Goal: Task Accomplishment & Management: Use online tool/utility

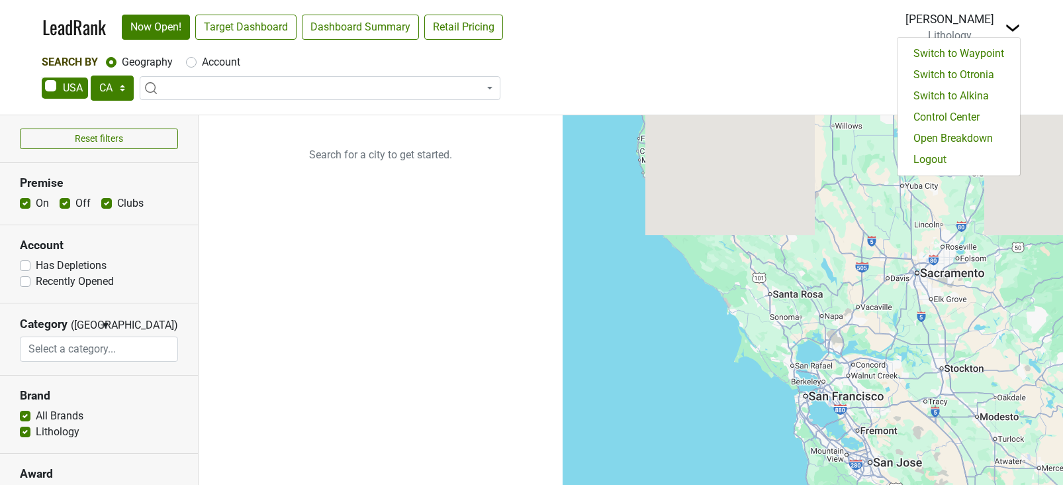
select select "CA"
select select
click at [953, 159] on link "Logout" at bounding box center [959, 159] width 123 height 21
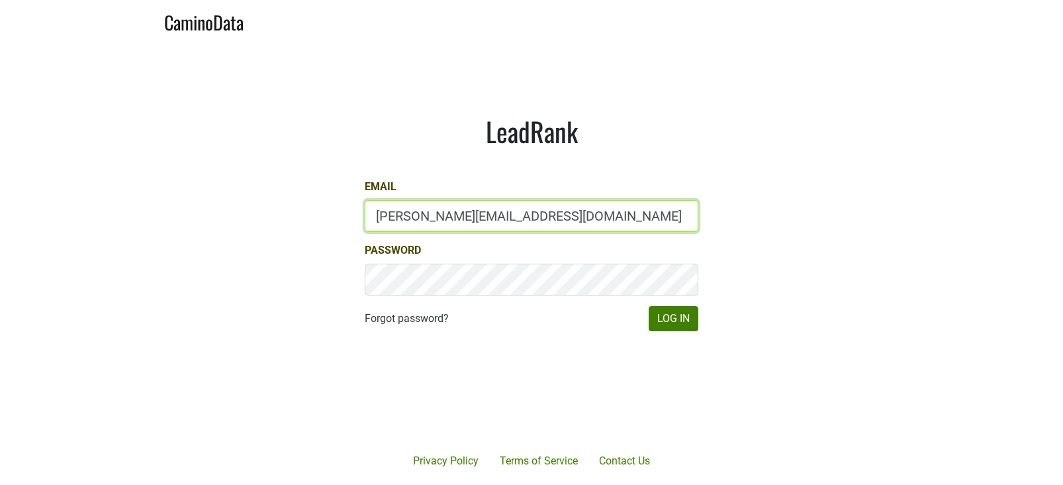
click at [485, 222] on input "sean@brownestate.com" at bounding box center [532, 216] width 334 height 32
type input "jill@matthiasson.com"
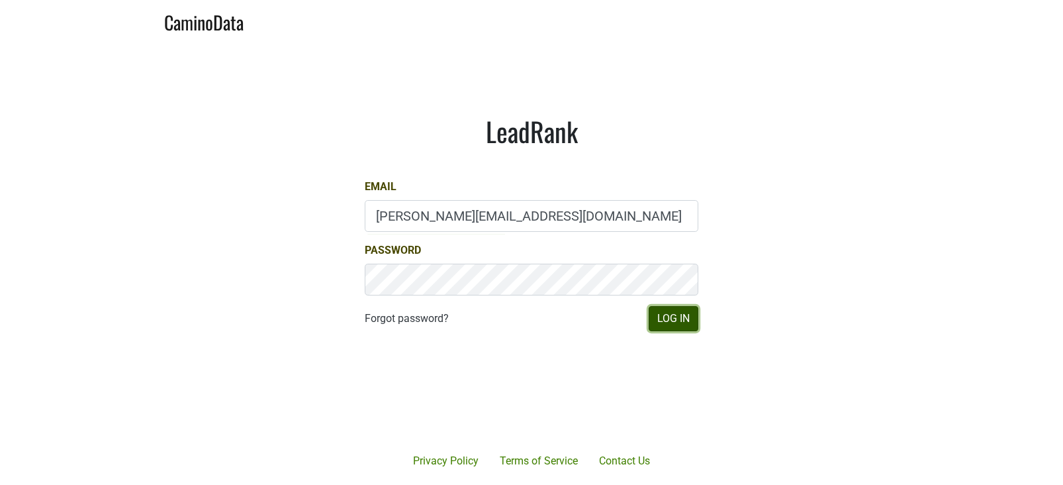
click at [662, 318] on button "Log In" at bounding box center [674, 318] width 50 height 25
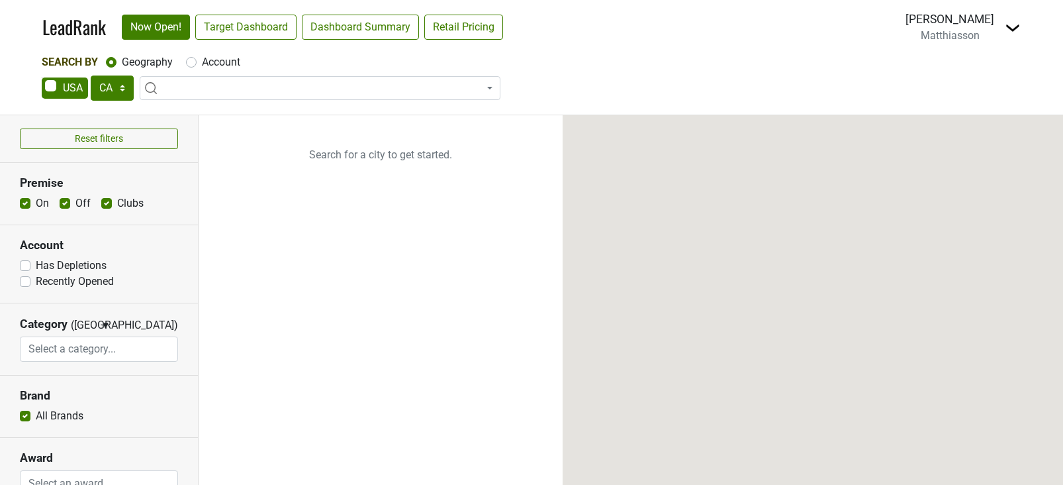
select select "CA"
select select
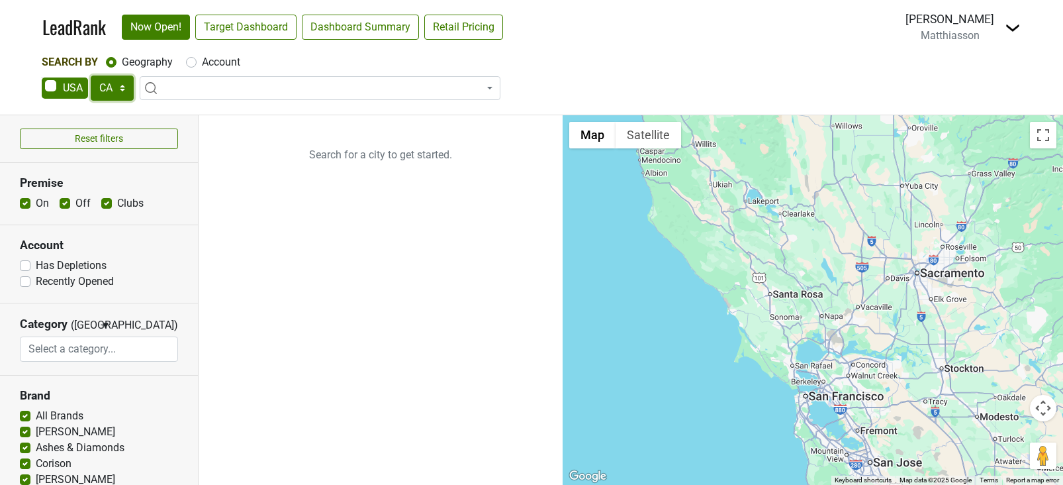
click at [128, 95] on select "AK AL AR AZ CA CO CT DC DE FL [GEOGRAPHIC_DATA] HI IA ID IL IN KS [GEOGRAPHIC_D…" at bounding box center [112, 87] width 43 height 25
select select "IL"
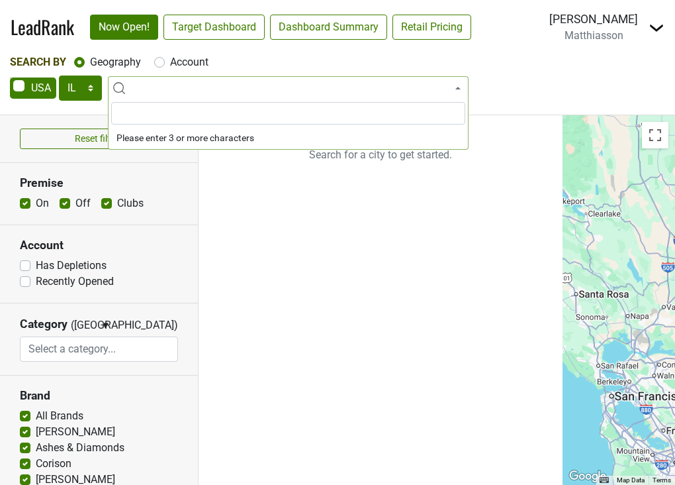
click at [170, 64] on label "Account" at bounding box center [189, 62] width 38 height 16
click at [157, 64] on input "Account" at bounding box center [159, 60] width 11 height 13
radio input "true"
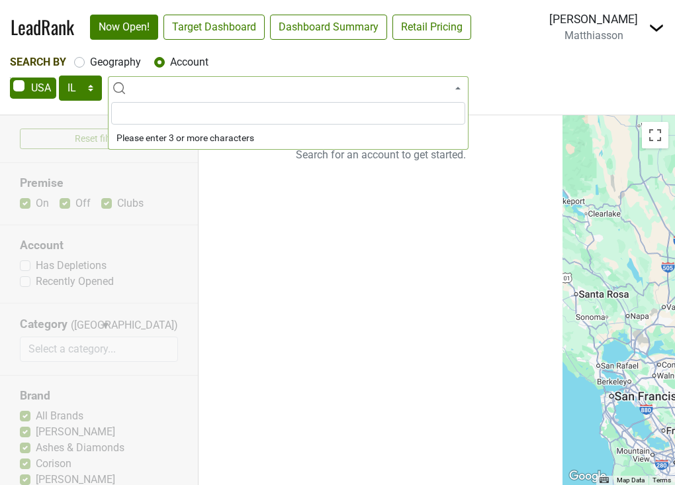
click at [213, 113] on input "search" at bounding box center [288, 113] width 354 height 23
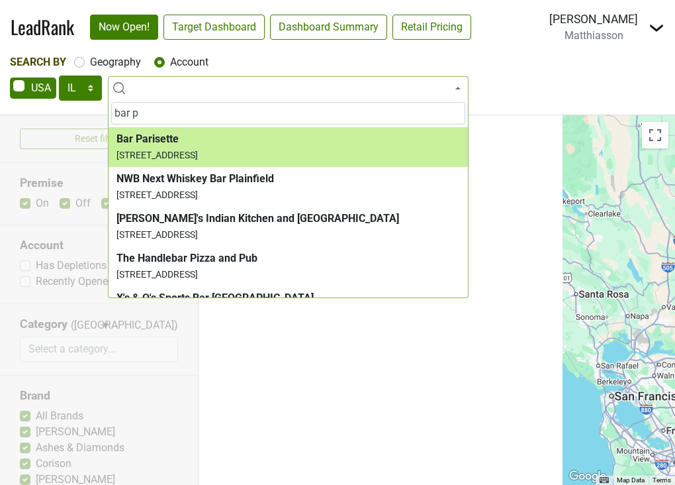
type input "bar p"
select select "124461555"
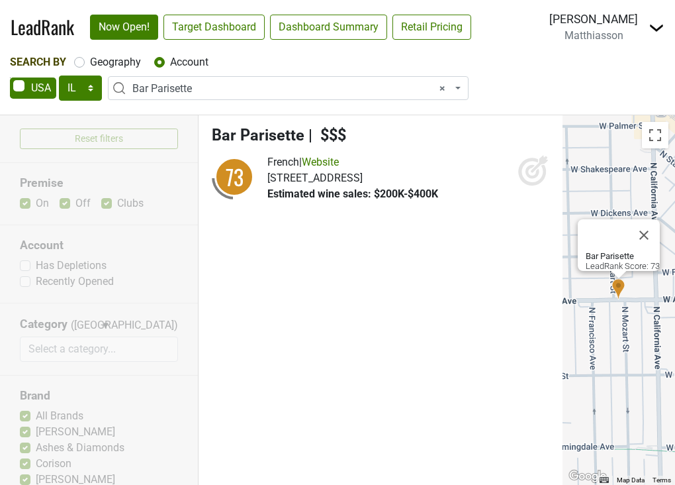
click at [531, 172] on icon at bounding box center [539, 163] width 17 height 17
click at [330, 157] on link "Website" at bounding box center [320, 162] width 37 height 13
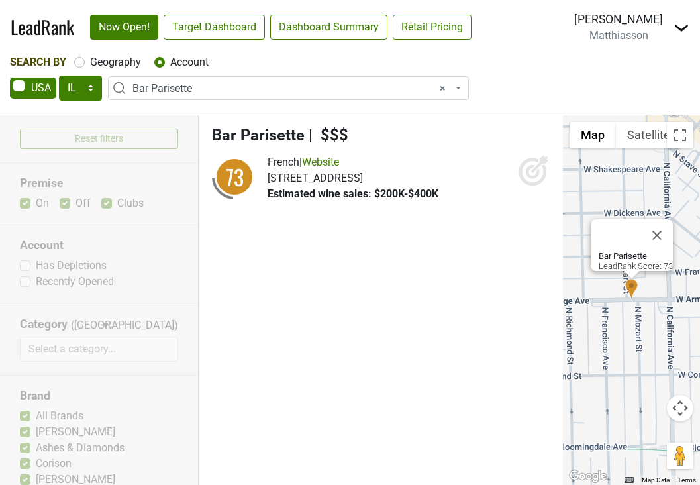
click at [196, 89] on span "× Bar Parisette" at bounding box center [292, 89] width 320 height 16
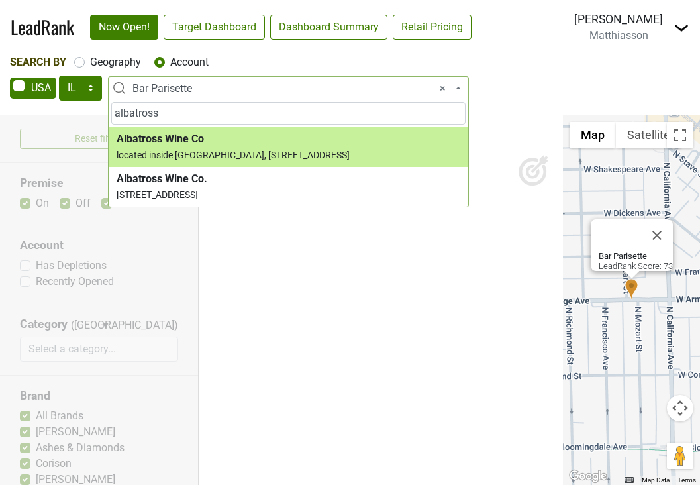
type input "albatross"
select select "124462557"
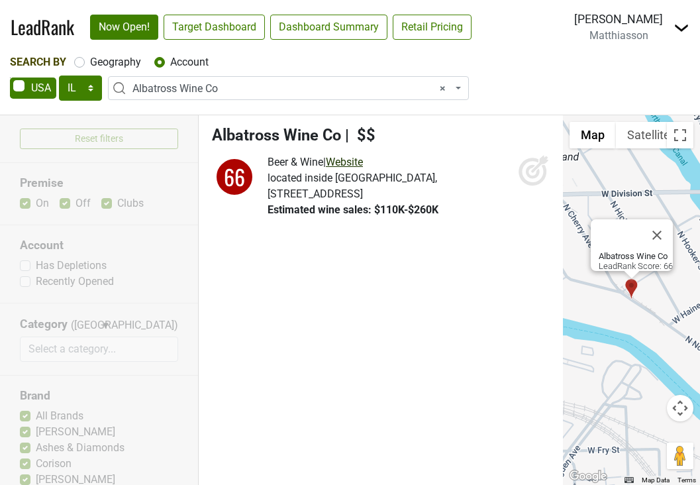
click at [356, 165] on link "Website" at bounding box center [344, 162] width 37 height 13
click at [189, 91] on span "× Albatross Wine Co" at bounding box center [292, 89] width 320 height 16
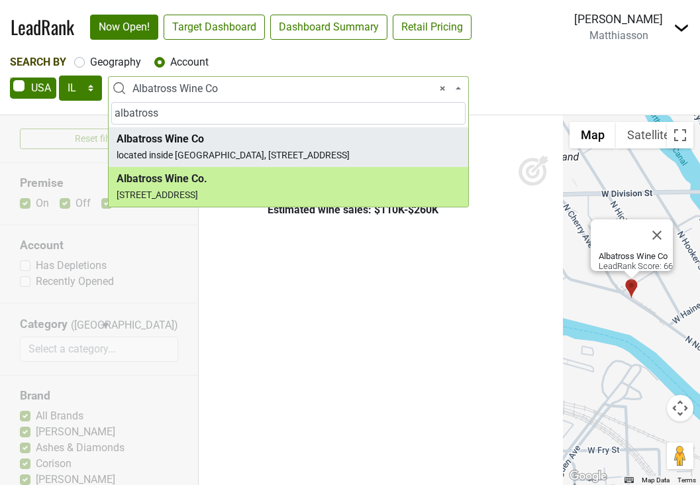
type input "albatross"
select select "123787131"
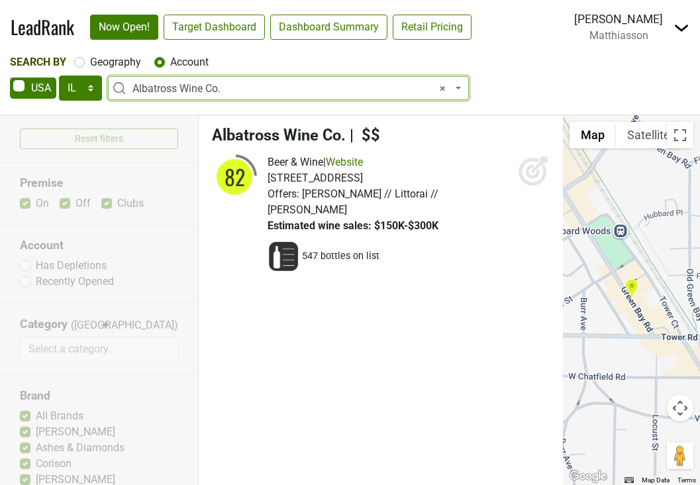
click at [146, 90] on span "× Albatross Wine Co." at bounding box center [292, 89] width 320 height 16
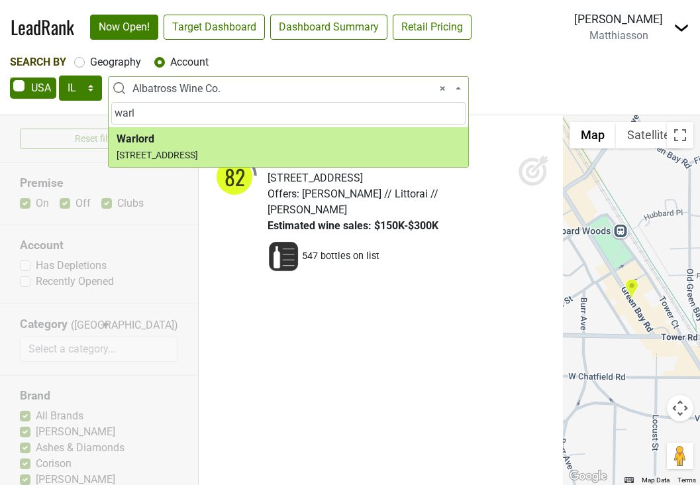
type input "warl"
select select "124005368"
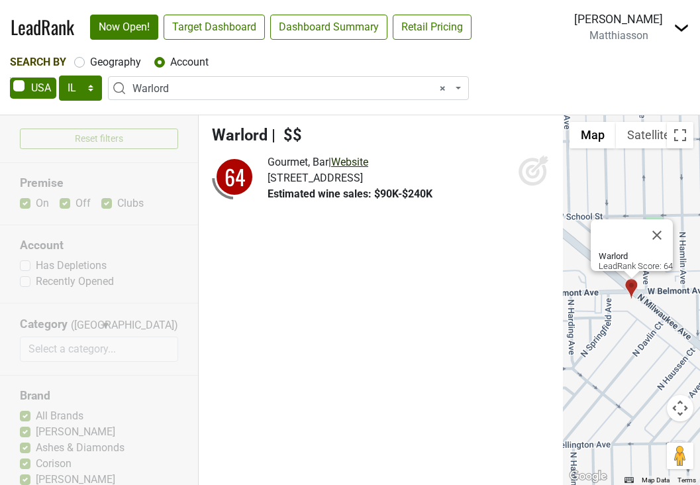
click at [368, 156] on link "Website" at bounding box center [349, 162] width 37 height 13
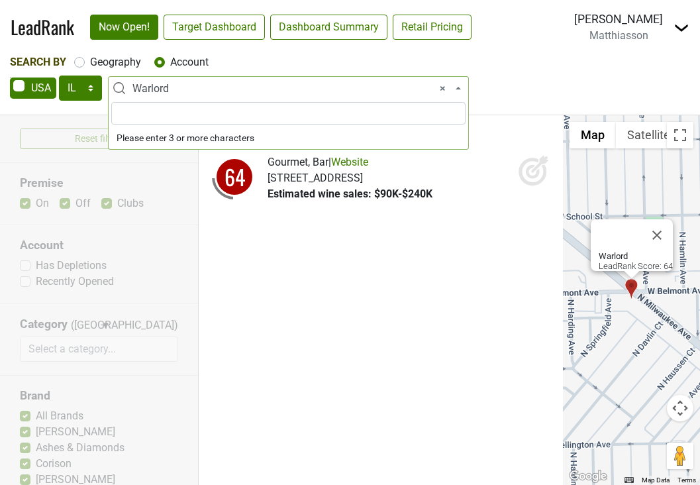
click at [174, 81] on span "× Warlord" at bounding box center [292, 89] width 320 height 16
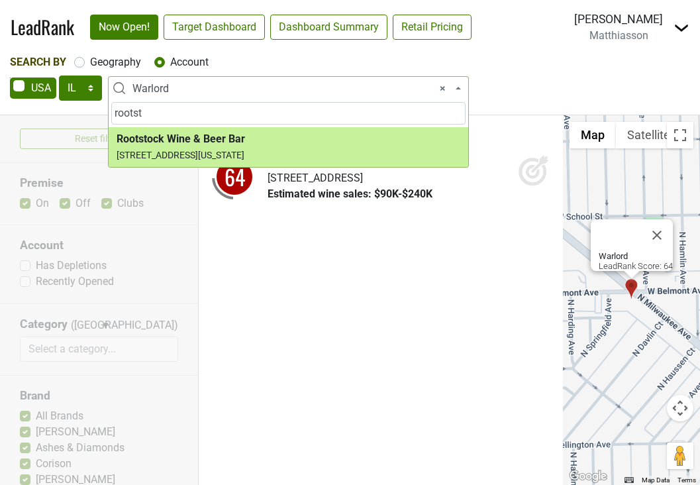
type input "rootst"
select select "272308"
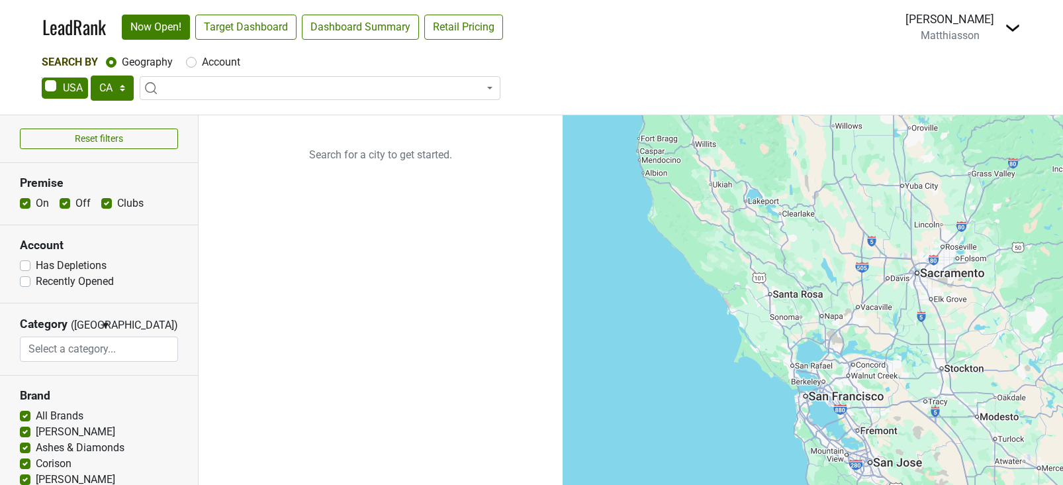
select select "CA"
select select
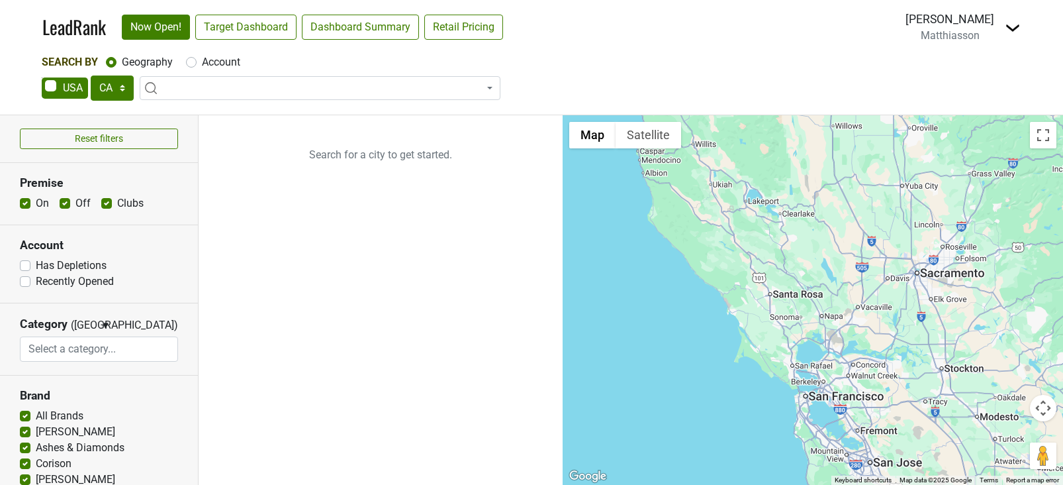
click at [333, 154] on p "Search for a city to get started." at bounding box center [381, 154] width 364 height 79
click at [348, 145] on p "Search for a city to get started." at bounding box center [381, 154] width 364 height 79
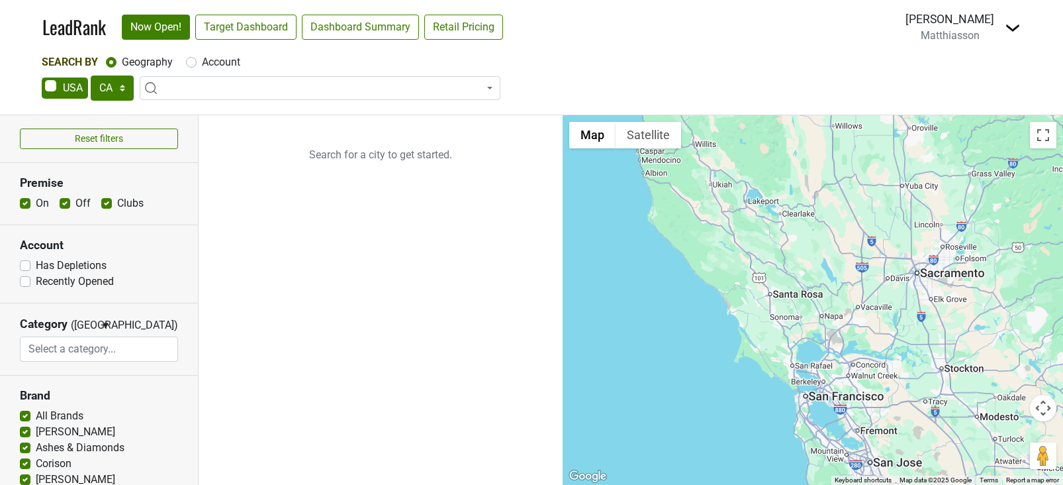
click at [344, 164] on p "Search for a city to get started." at bounding box center [381, 154] width 364 height 79
click at [351, 158] on p "Search for a city to get started." at bounding box center [381, 154] width 364 height 79
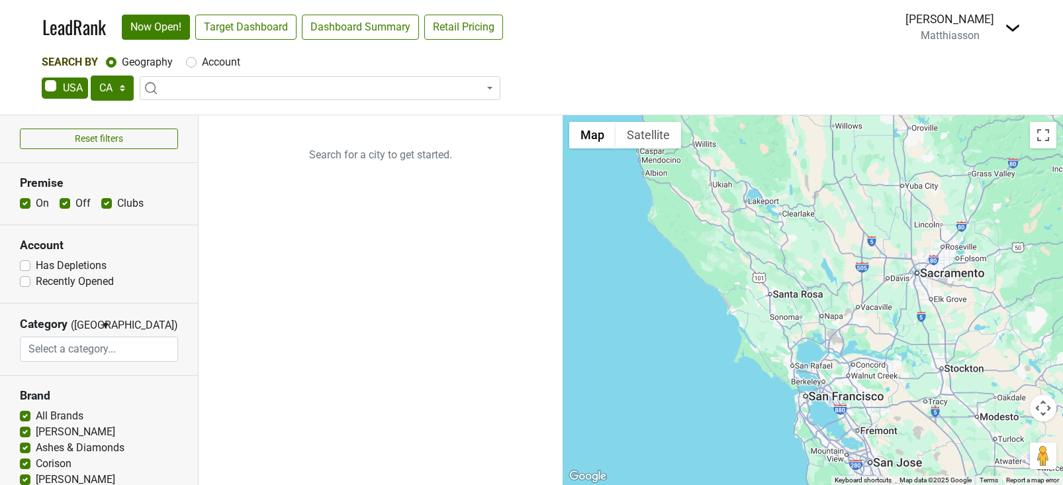
click at [349, 156] on p "Search for a city to get started." at bounding box center [381, 154] width 364 height 79
click at [126, 89] on select "AK AL AR AZ CA CO CT DC DE FL GA HI IA ID IL IN KS KY LA MA MD ME MI MN MO MS M…" at bounding box center [112, 87] width 43 height 25
select select "IL"
click at [191, 108] on input "search" at bounding box center [320, 113] width 354 height 23
click at [202, 67] on label "Account" at bounding box center [221, 62] width 38 height 16
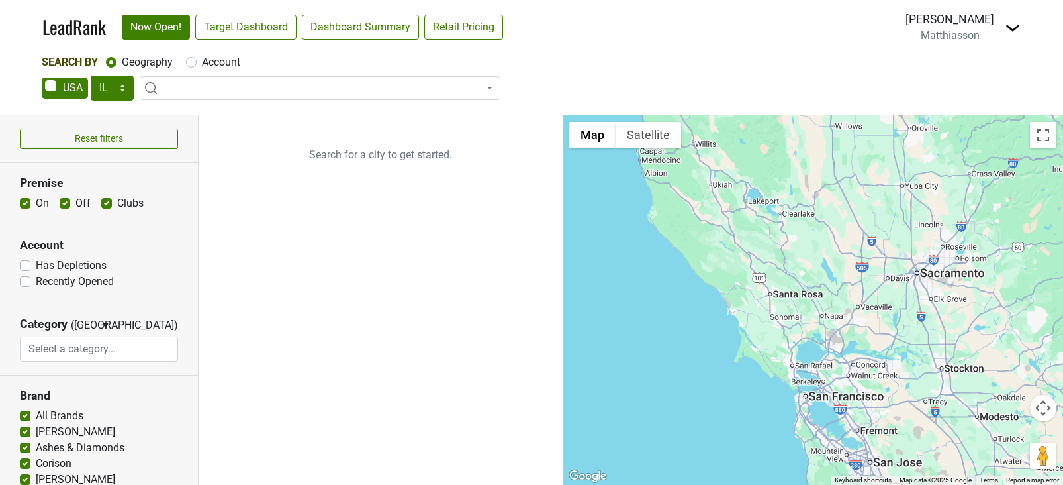
click at [189, 67] on input "Account" at bounding box center [191, 60] width 11 height 13
radio input "true"
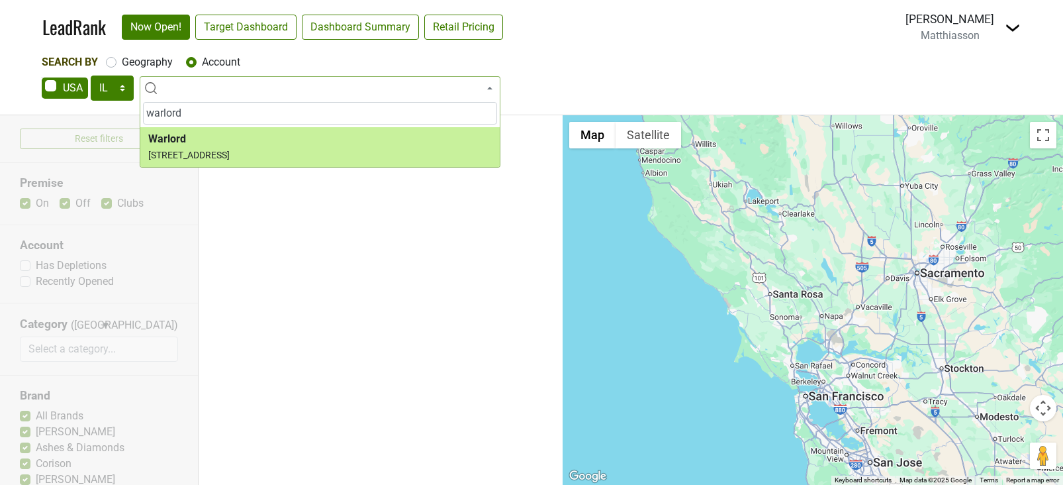
type input "warlord"
select select "124005368"
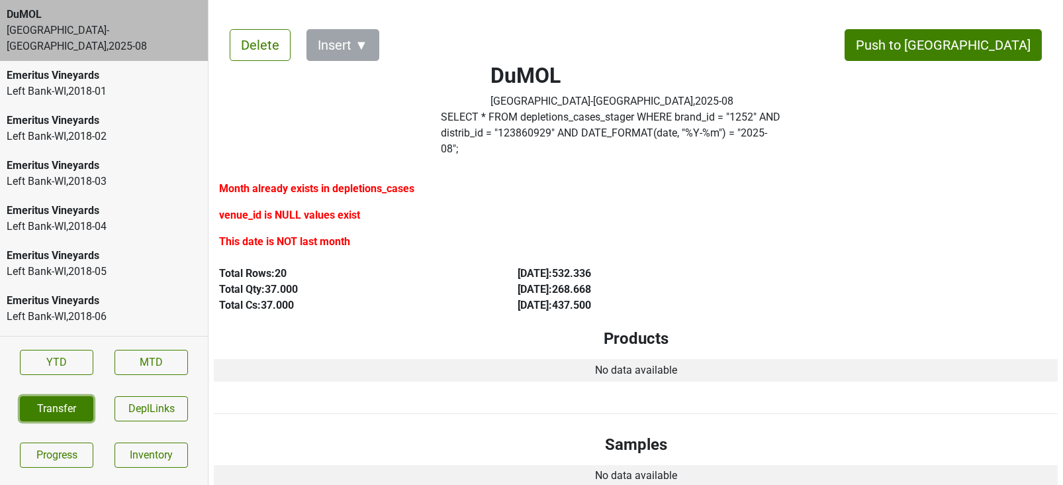
click at [60, 403] on button "Transfer" at bounding box center [57, 408] width 74 height 25
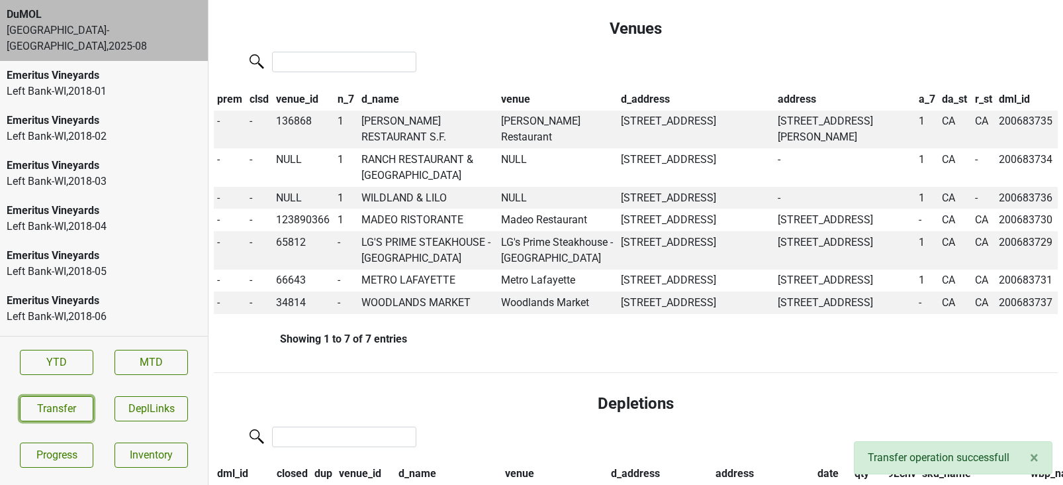
scroll to position [522, 0]
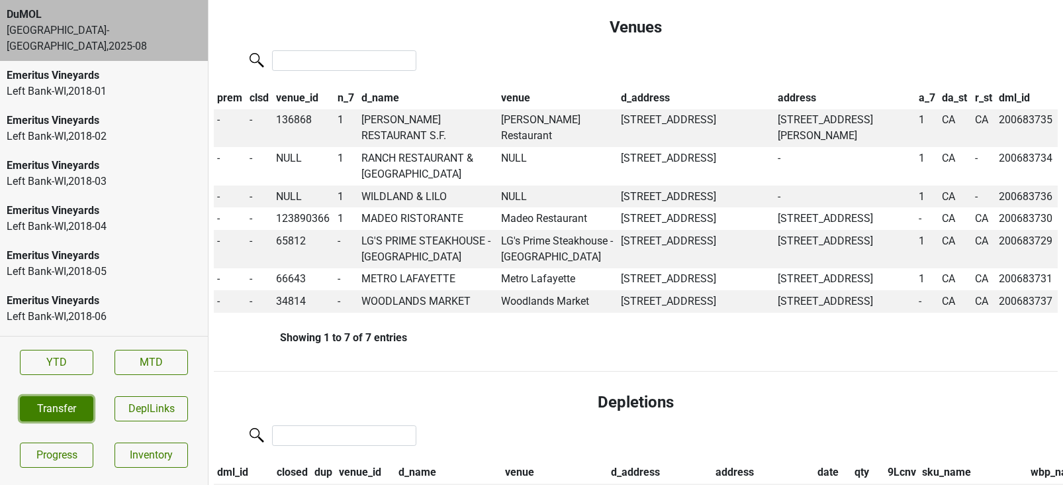
click at [39, 407] on button "Transfer" at bounding box center [57, 408] width 74 height 25
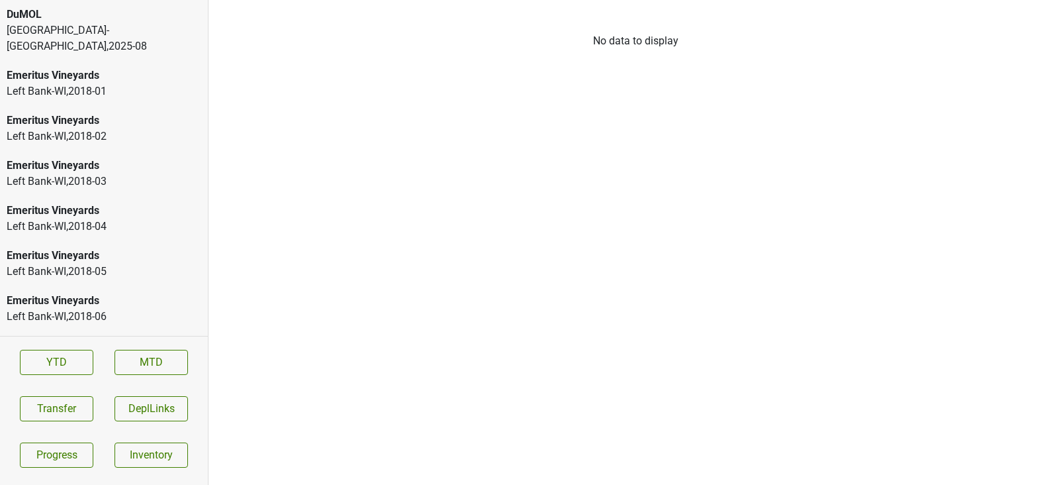
click at [68, 26] on div "[GEOGRAPHIC_DATA]-[GEOGRAPHIC_DATA] , 2025 - 08" at bounding box center [104, 39] width 195 height 32
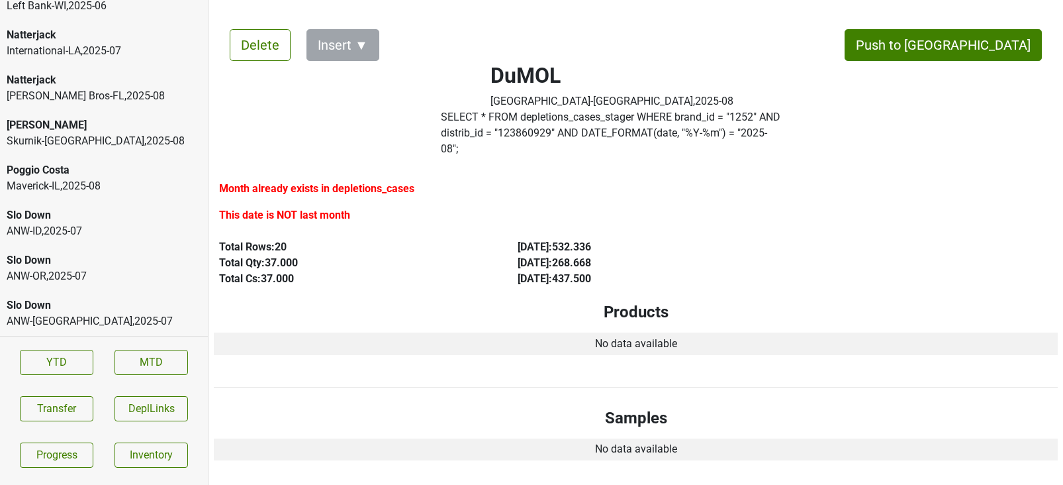
scroll to position [2321, 0]
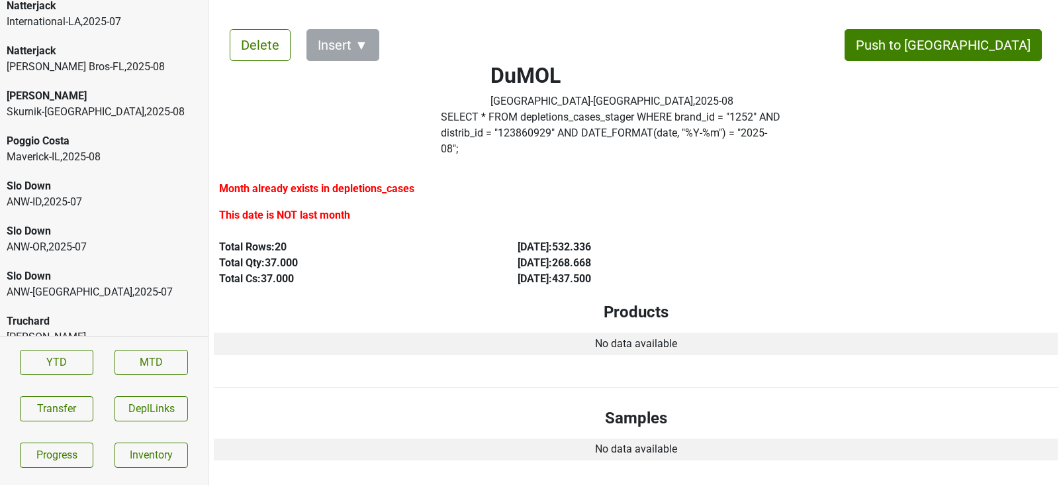
click at [77, 313] on div "Truchard" at bounding box center [104, 321] width 195 height 16
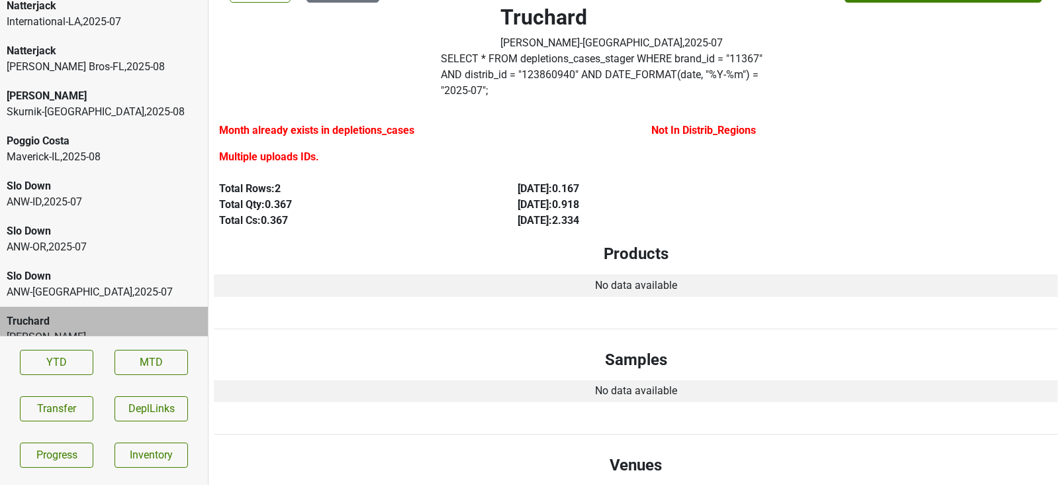
scroll to position [62, 0]
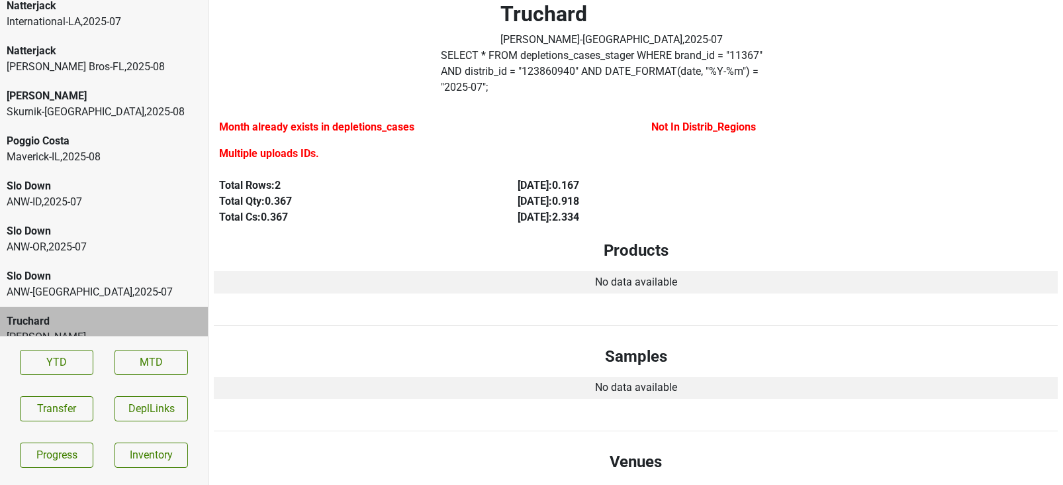
click at [137, 284] on div "ANW-WA , 2025 - 07" at bounding box center [104, 292] width 195 height 16
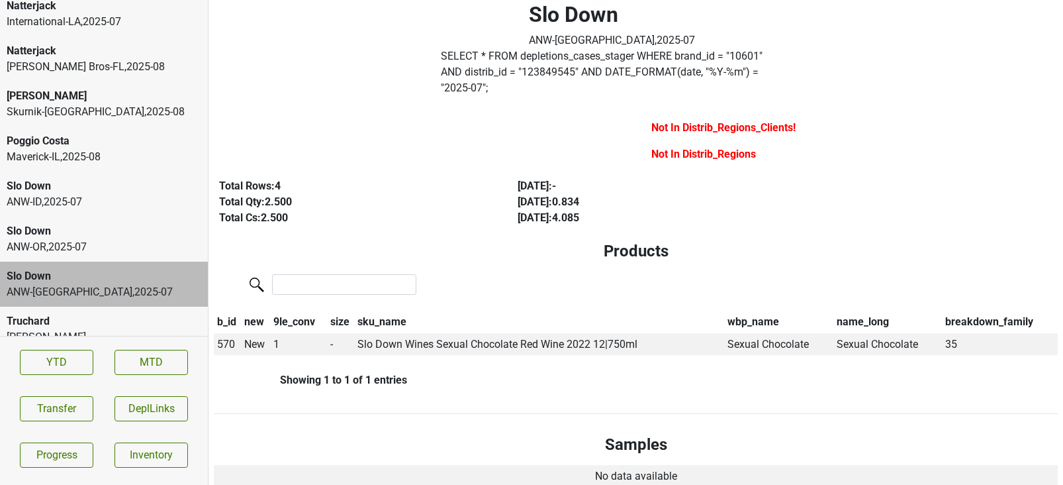
scroll to position [0, 0]
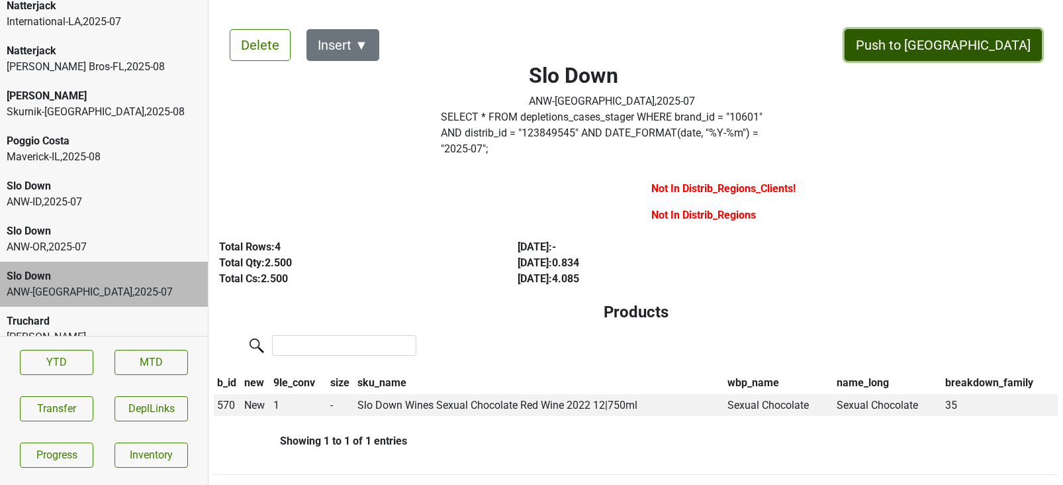
click at [981, 50] on button "Push to [GEOGRAPHIC_DATA]" at bounding box center [943, 45] width 197 height 32
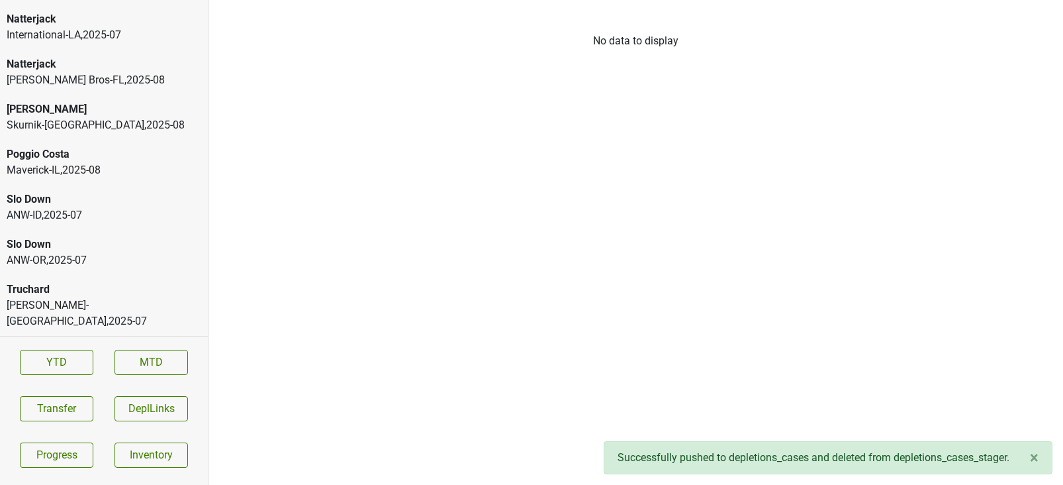
scroll to position [2276, 0]
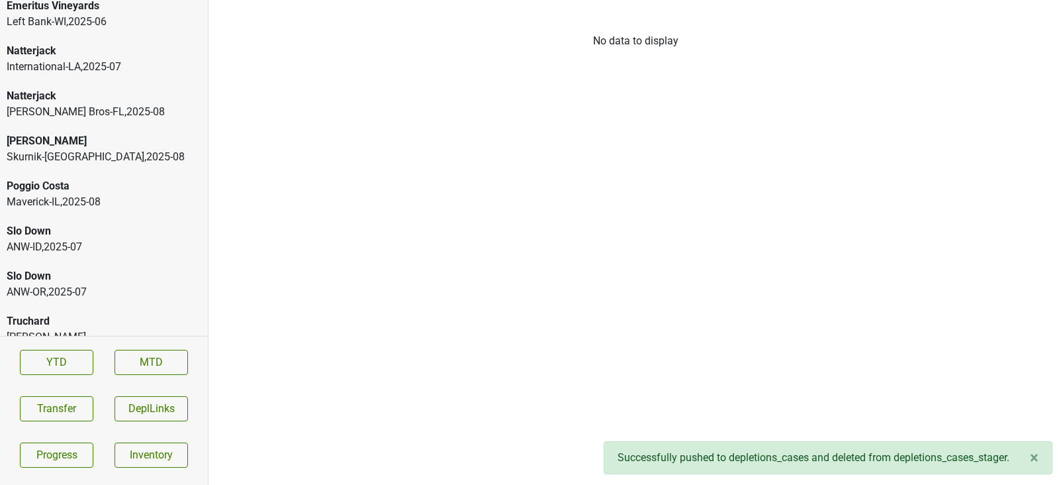
click at [128, 268] on div "Slo Down" at bounding box center [104, 276] width 195 height 16
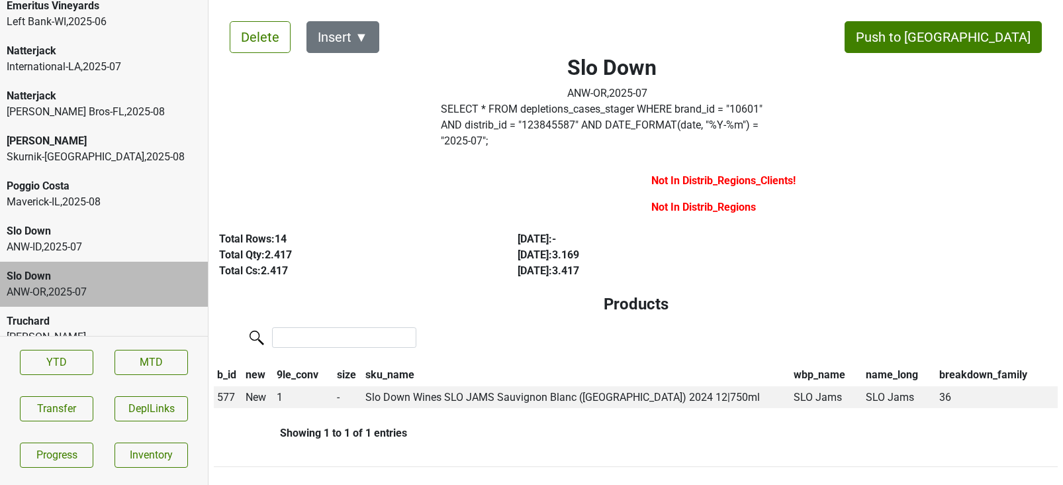
scroll to position [0, 0]
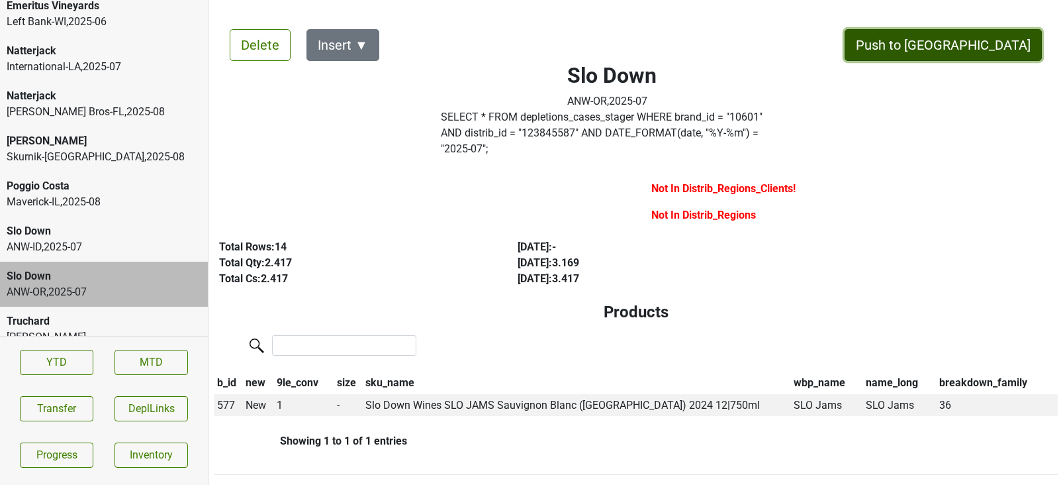
click at [1006, 53] on button "Push to [GEOGRAPHIC_DATA]" at bounding box center [943, 45] width 197 height 32
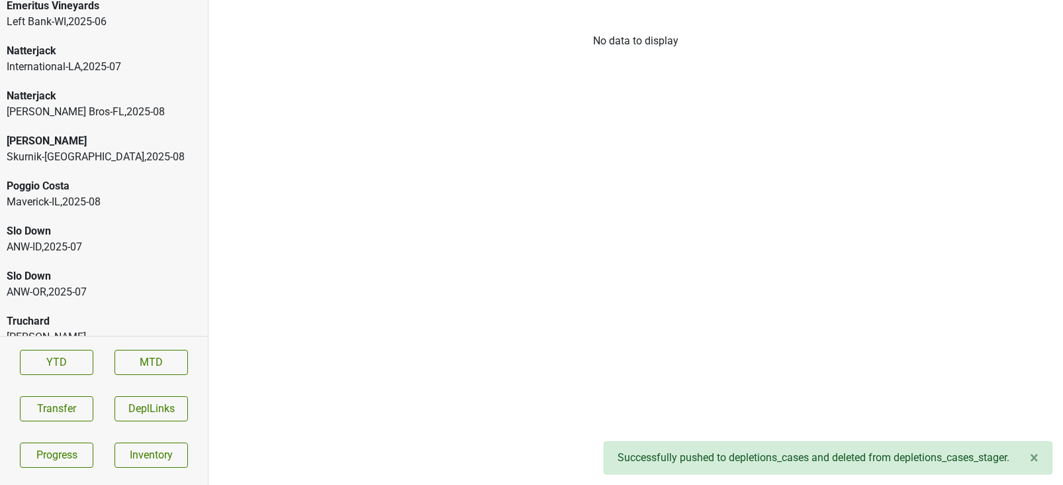
scroll to position [2231, 0]
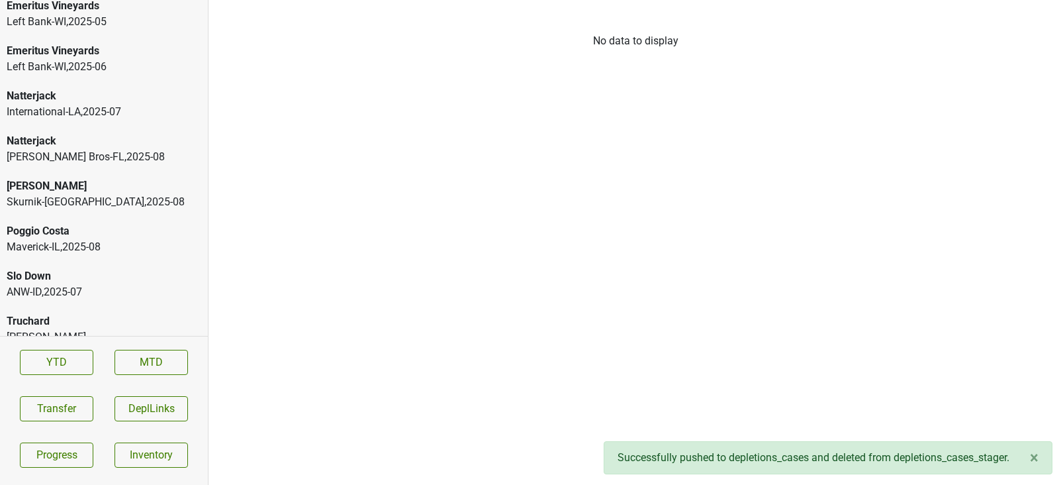
click at [98, 284] on div "ANW-ID , 2025 - 07" at bounding box center [104, 292] width 195 height 16
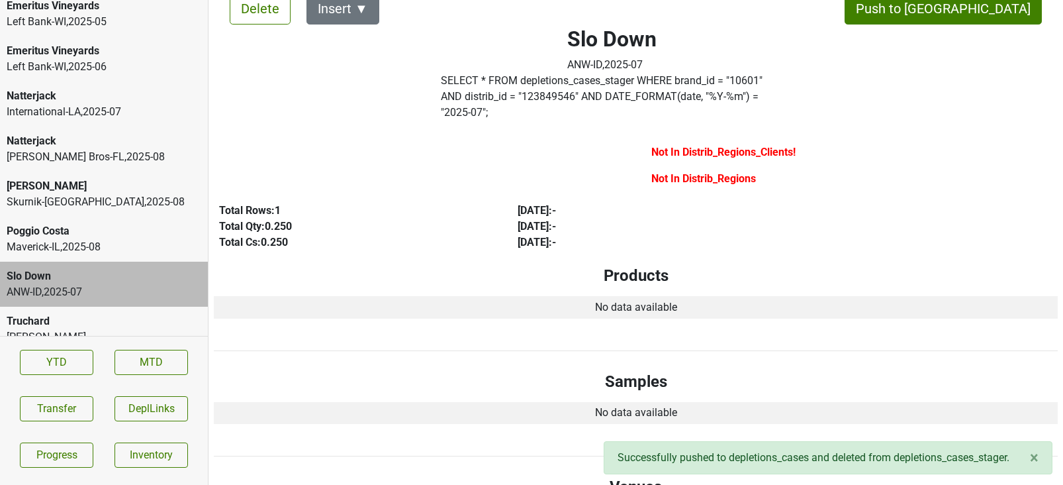
scroll to position [0, 0]
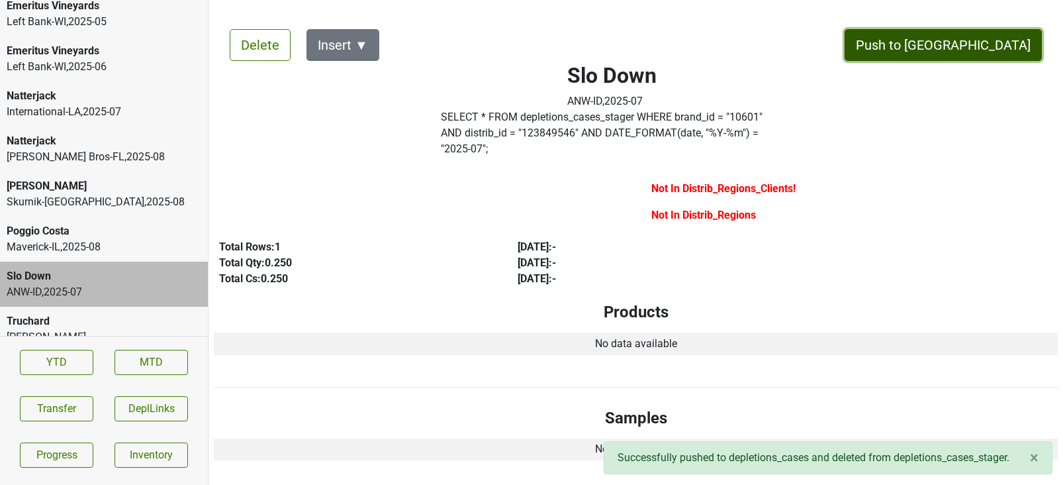
click at [992, 52] on button "Push to [GEOGRAPHIC_DATA]" at bounding box center [943, 45] width 197 height 32
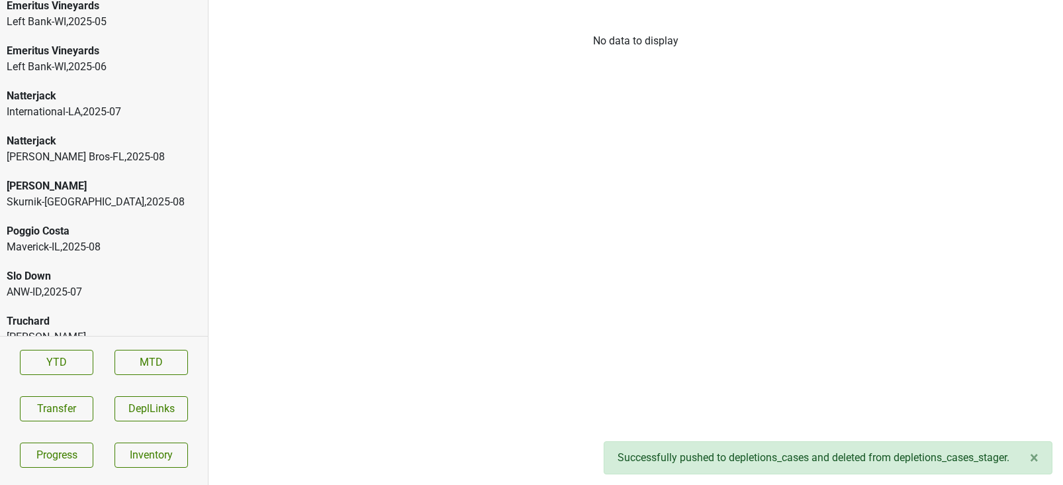
scroll to position [2186, 0]
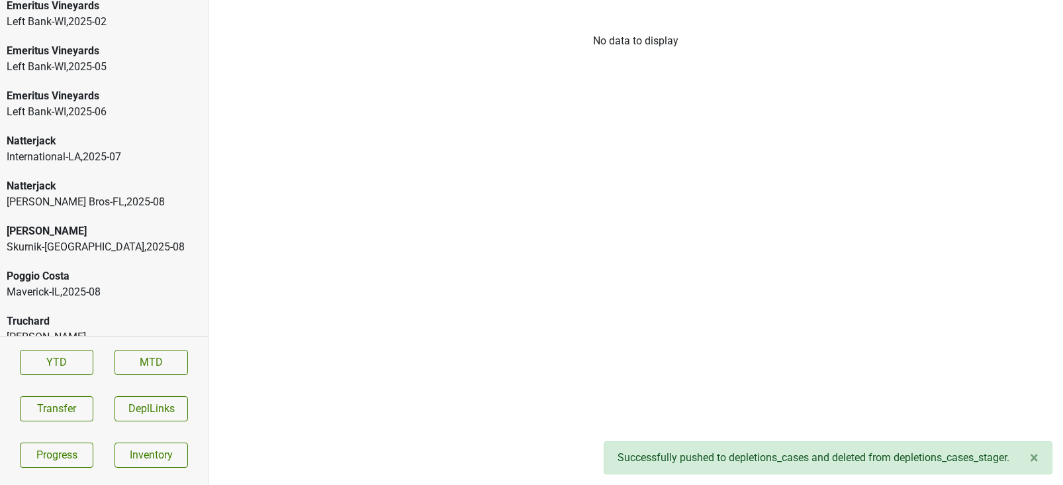
click at [88, 268] on div "Poggio Costa" at bounding box center [104, 276] width 195 height 16
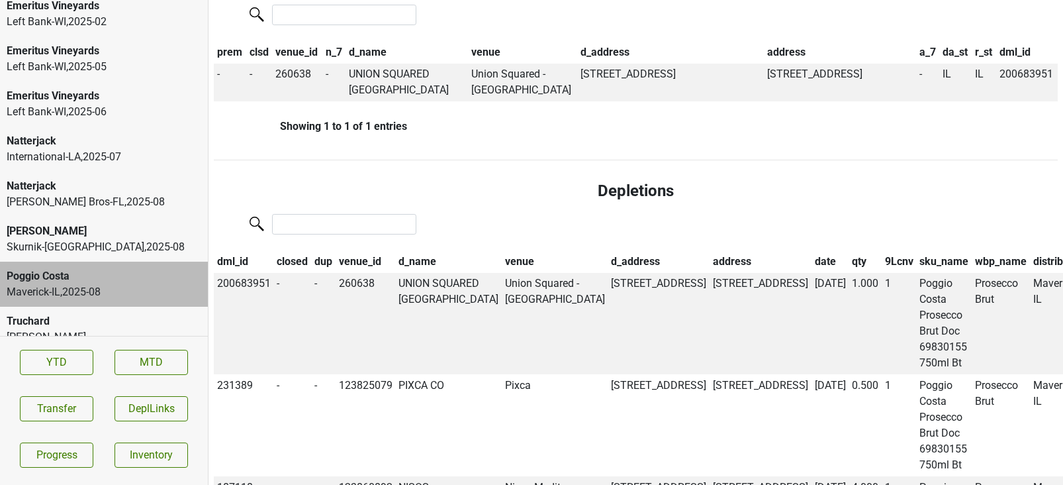
scroll to position [0, 0]
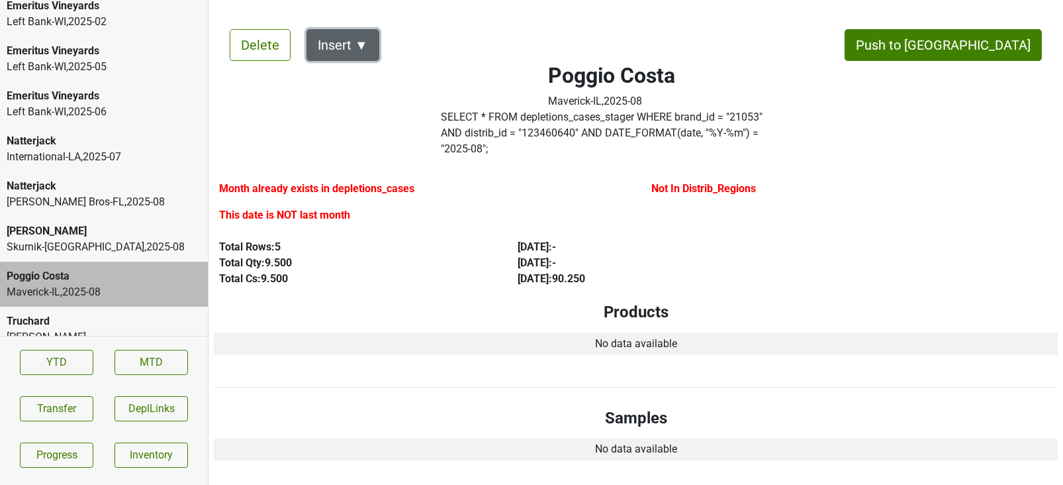
click at [362, 47] on button "Insert ▼" at bounding box center [343, 45] width 73 height 32
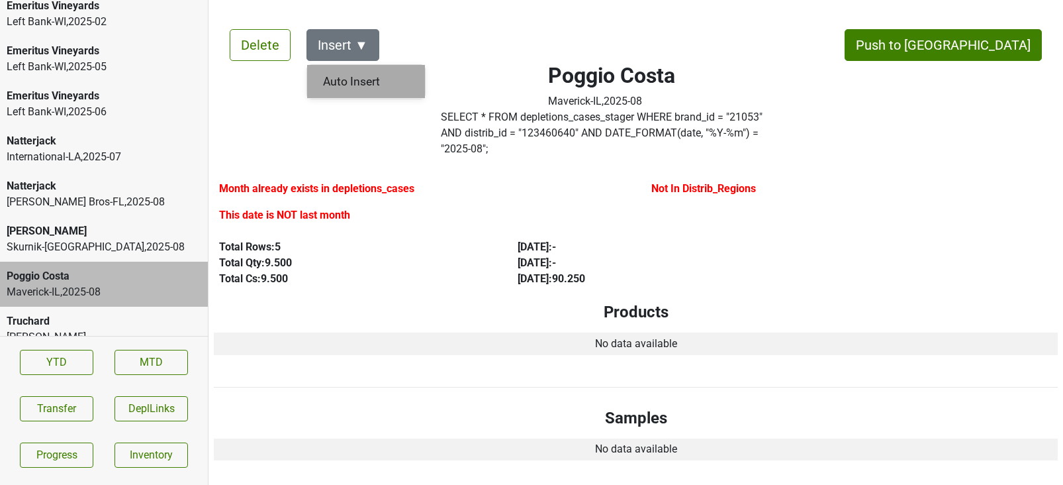
click at [358, 78] on div "Auto Insert" at bounding box center [366, 82] width 118 height 34
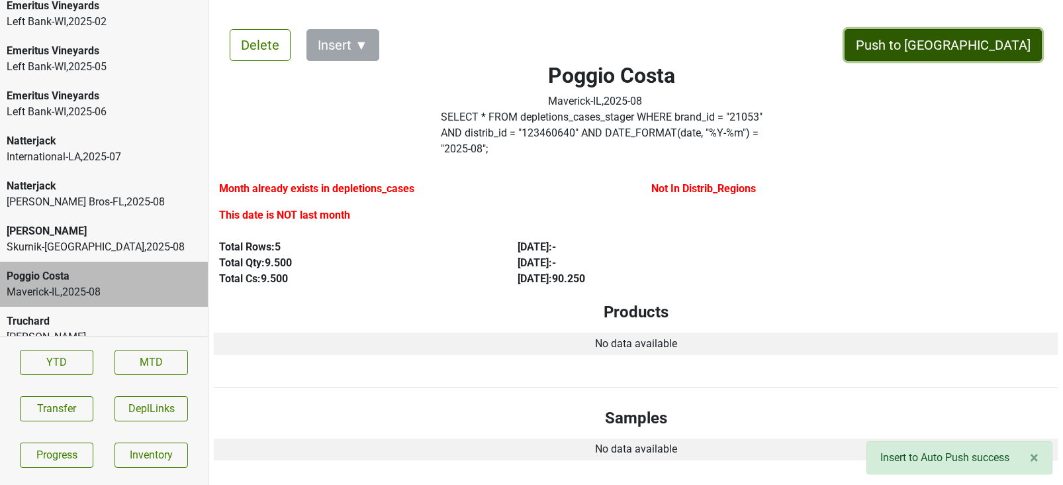
click at [1002, 48] on button "Push to [GEOGRAPHIC_DATA]" at bounding box center [943, 45] width 197 height 32
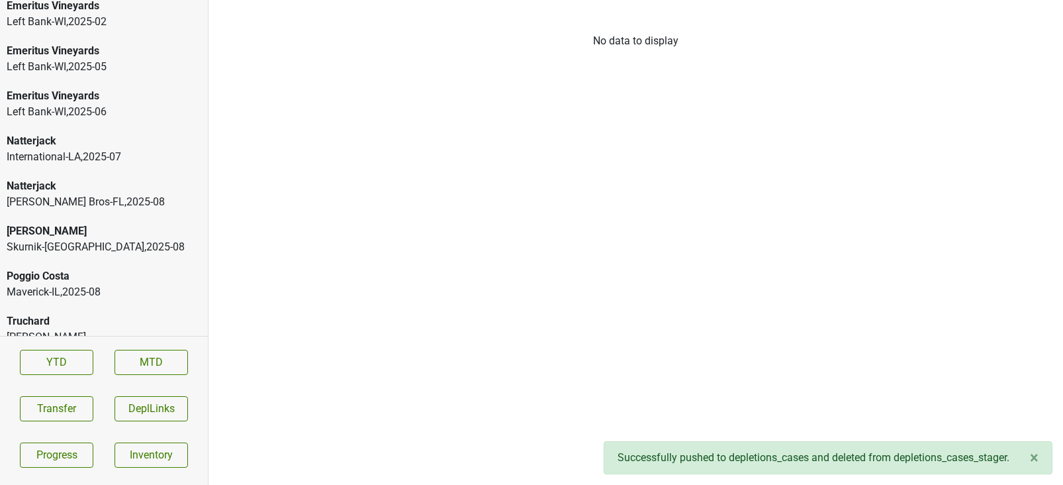
scroll to position [2141, 0]
click at [113, 268] on div "[PERSON_NAME]" at bounding box center [104, 276] width 195 height 16
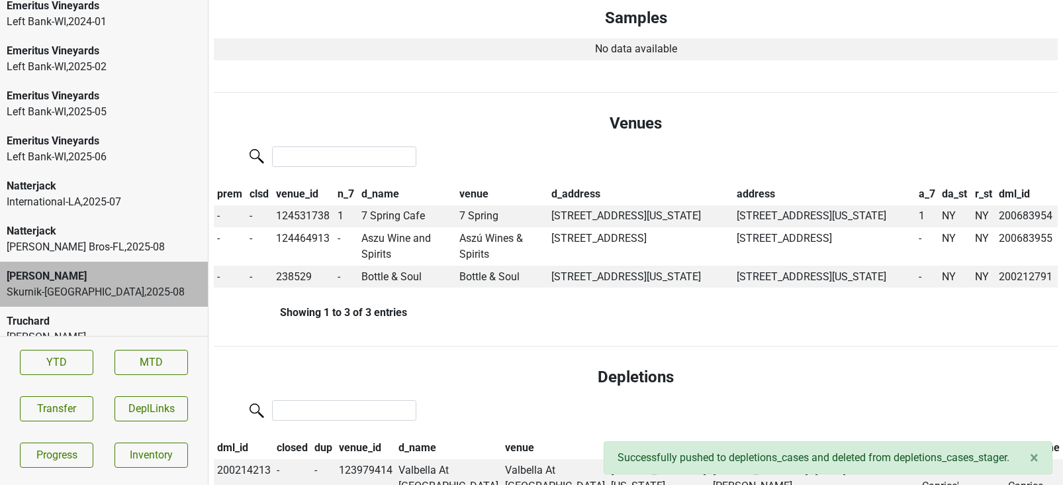
scroll to position [0, 0]
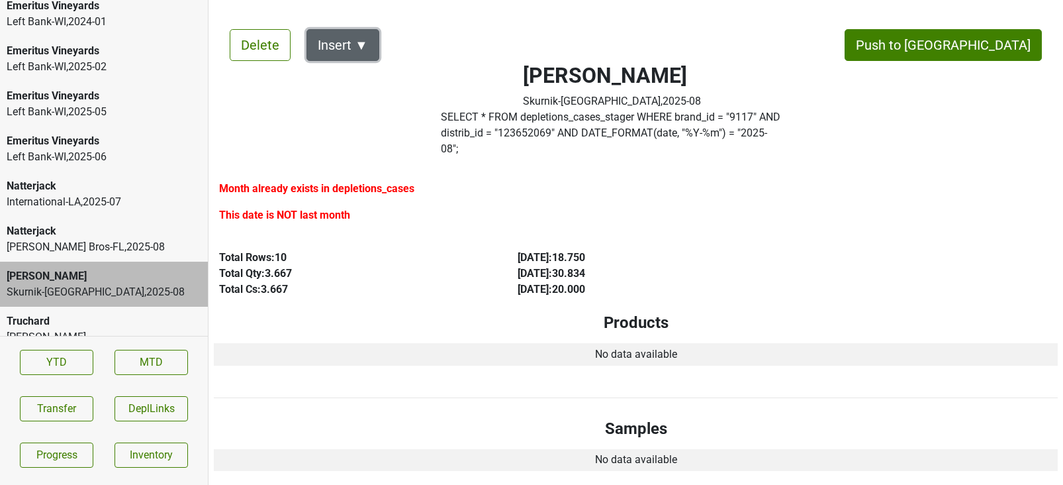
click at [360, 45] on button "Insert ▼" at bounding box center [343, 45] width 73 height 32
click at [401, 184] on div "Month already exists in depletions_cases" at bounding box center [420, 191] width 402 height 21
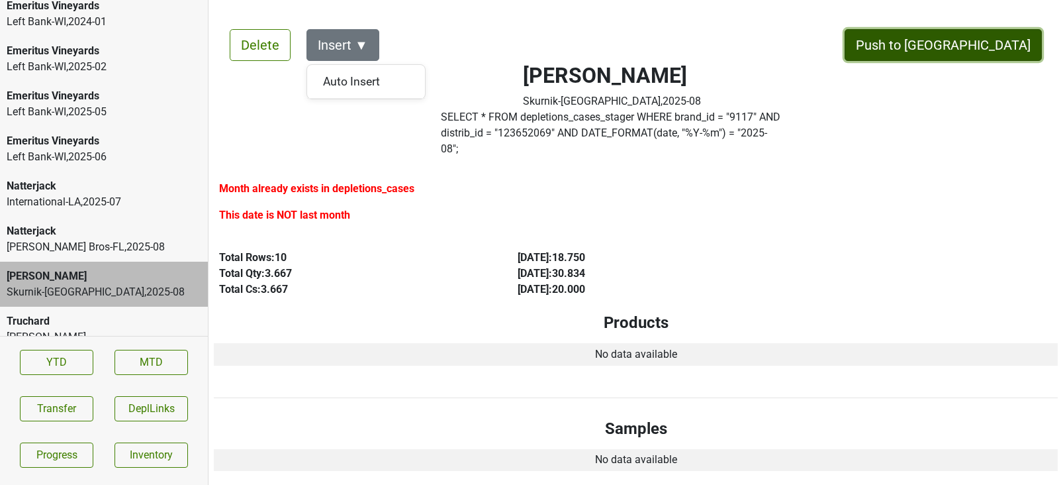
click at [1010, 56] on button "Push to [GEOGRAPHIC_DATA]" at bounding box center [943, 45] width 197 height 32
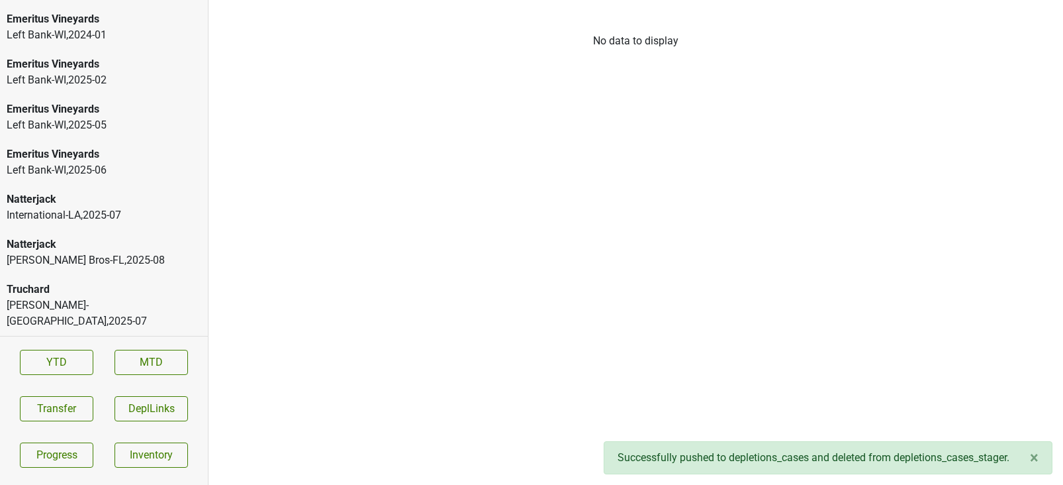
scroll to position [2096, 0]
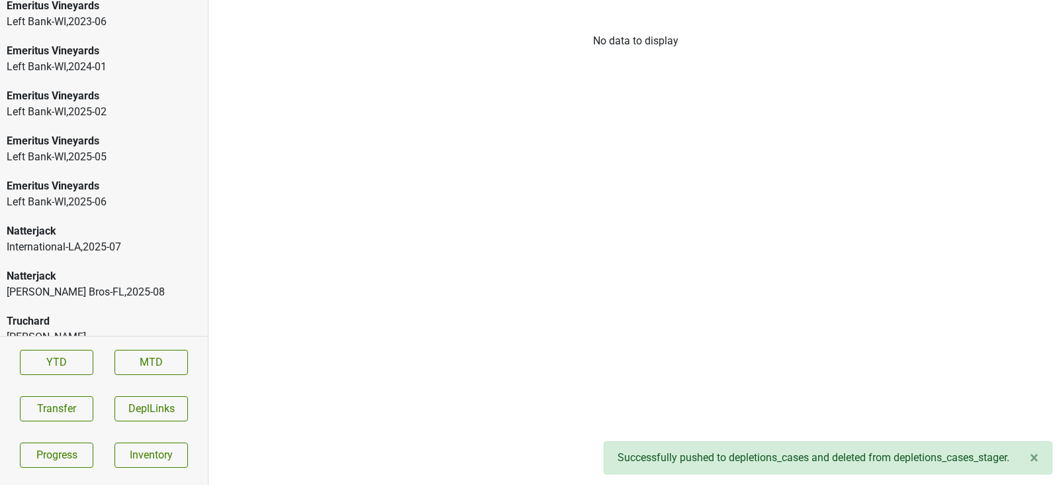
click at [102, 239] on div "Natterjack International-LA , 2025 - 07" at bounding box center [104, 239] width 208 height 45
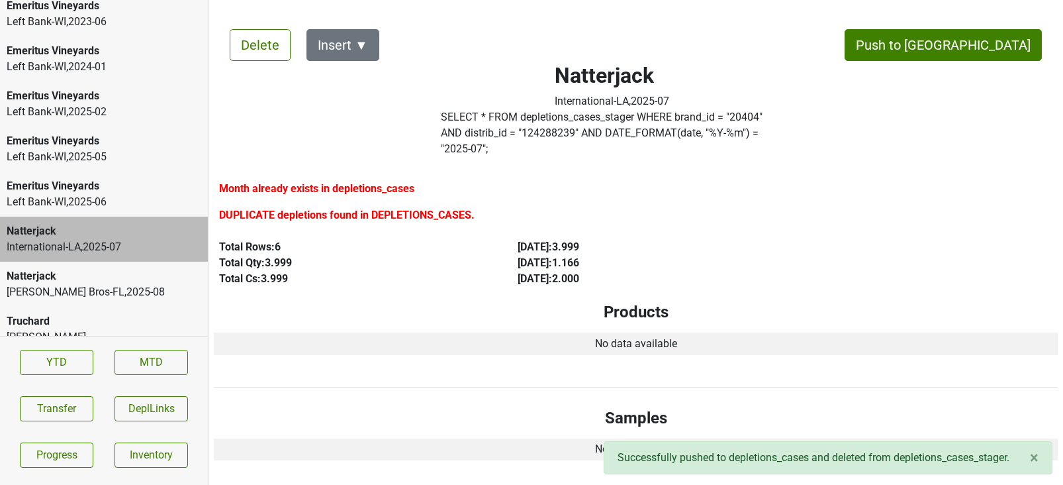
click at [93, 284] on div "Johnson Bros-FL , 2025 - 08" at bounding box center [104, 292] width 195 height 16
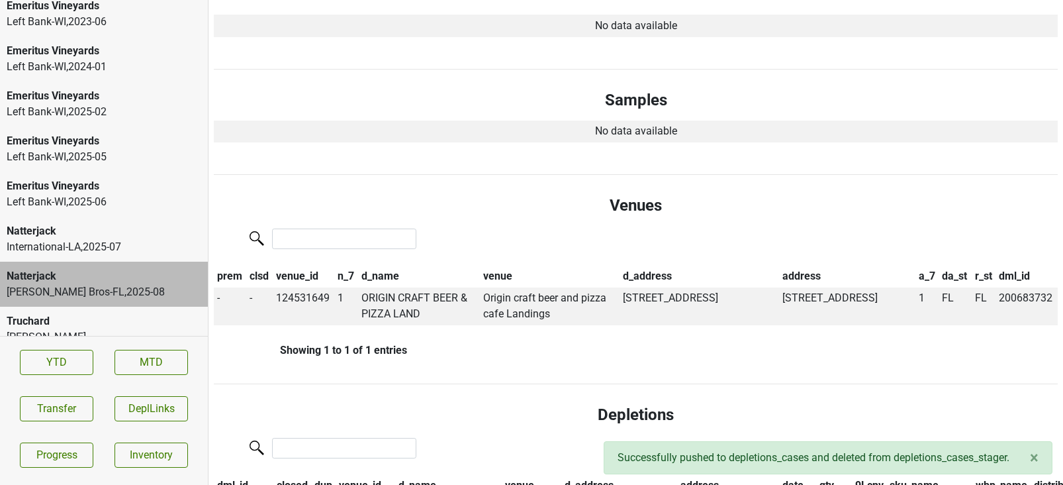
scroll to position [0, 0]
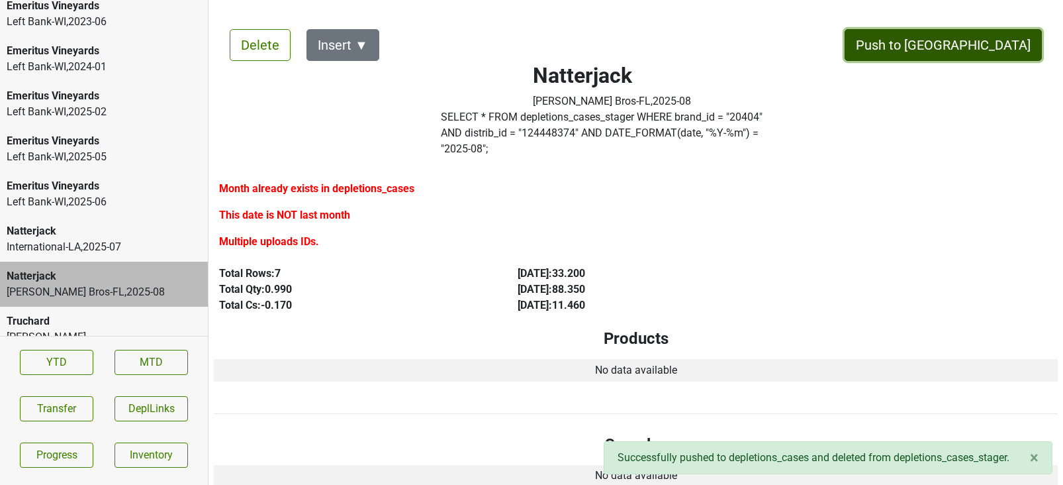
click at [1007, 48] on button "Push to [GEOGRAPHIC_DATA]" at bounding box center [943, 45] width 197 height 32
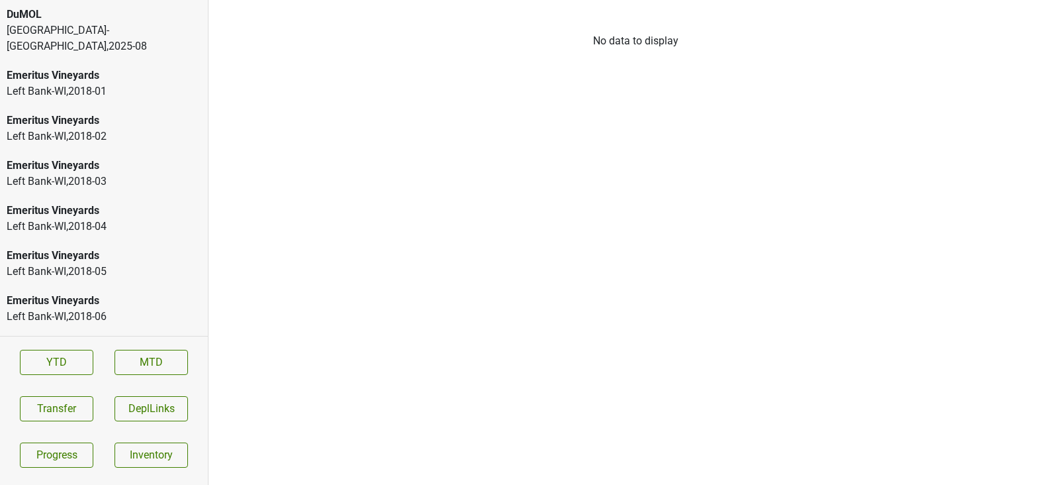
click at [124, 15] on div "DuMOL" at bounding box center [104, 15] width 195 height 16
click at [130, 19] on div "DuMOL" at bounding box center [104, 15] width 195 height 16
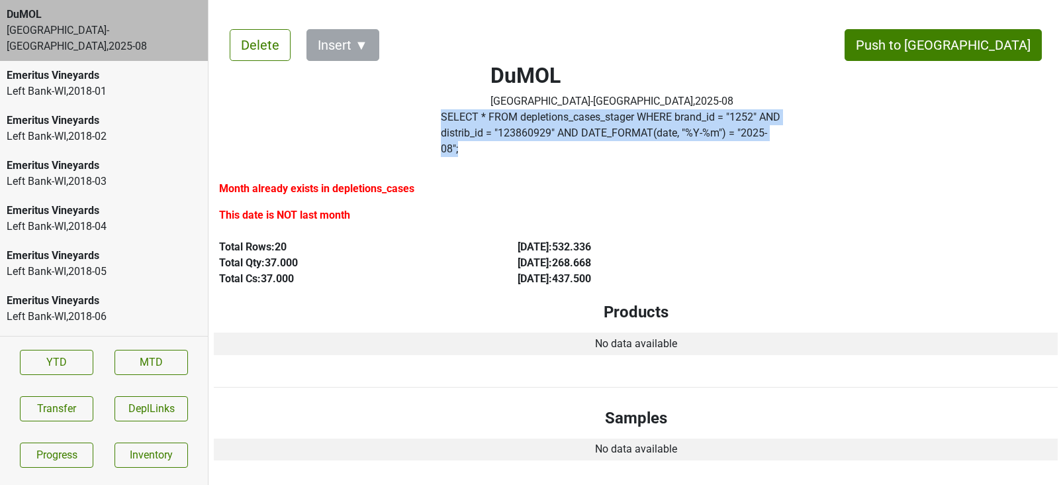
drag, startPoint x: 754, startPoint y: 138, endPoint x: 444, endPoint y: 121, distance: 309.7
click at [444, 121] on div "SELECT * FROM depletions_cases_stager WHERE brand_id = " 1252 " AND distrib_id …" at bounding box center [612, 135] width 362 height 53
copy label "SELECT * FROM depletions_cases_stager WHERE brand_id = " 1252 " AND distrib_id …"
click at [488, 134] on label "SELECT * FROM depletions_cases_stager WHERE brand_id = " 1252 " AND distrib_id …" at bounding box center [612, 133] width 342 height 48
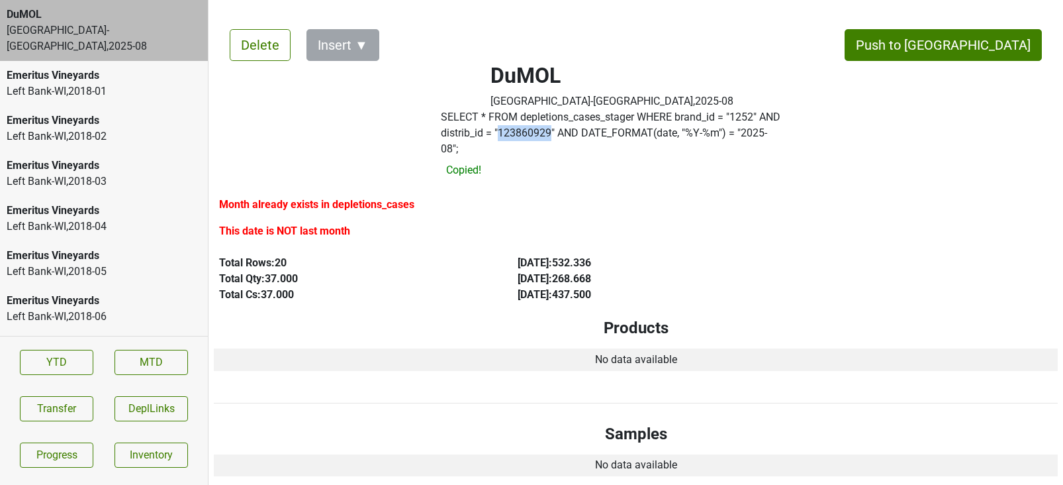
click at [488, 134] on label "SELECT * FROM depletions_cases_stager WHERE brand_id = " 1252 " AND distrib_id …" at bounding box center [612, 133] width 342 height 48
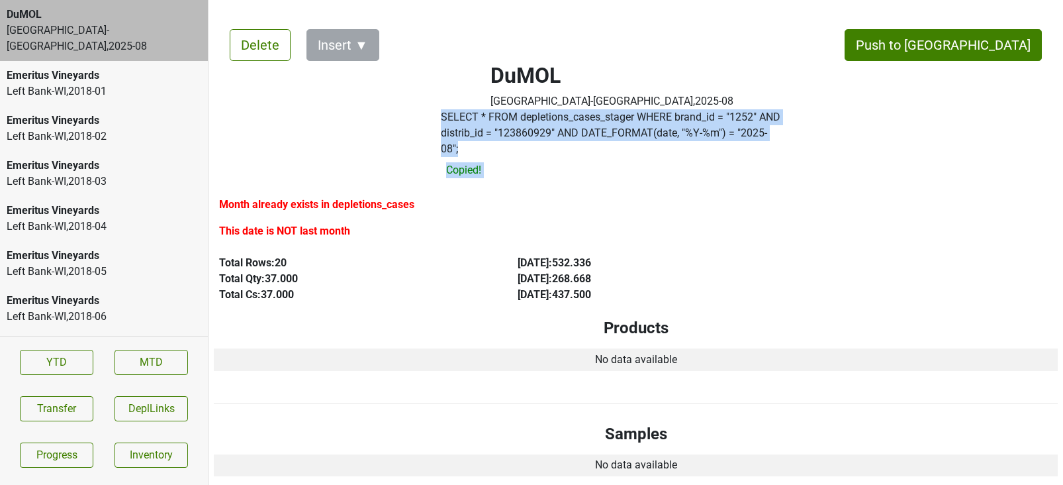
click at [488, 134] on label "SELECT * FROM depletions_cases_stager WHERE brand_id = " 1252 " AND distrib_id …" at bounding box center [612, 133] width 342 height 48
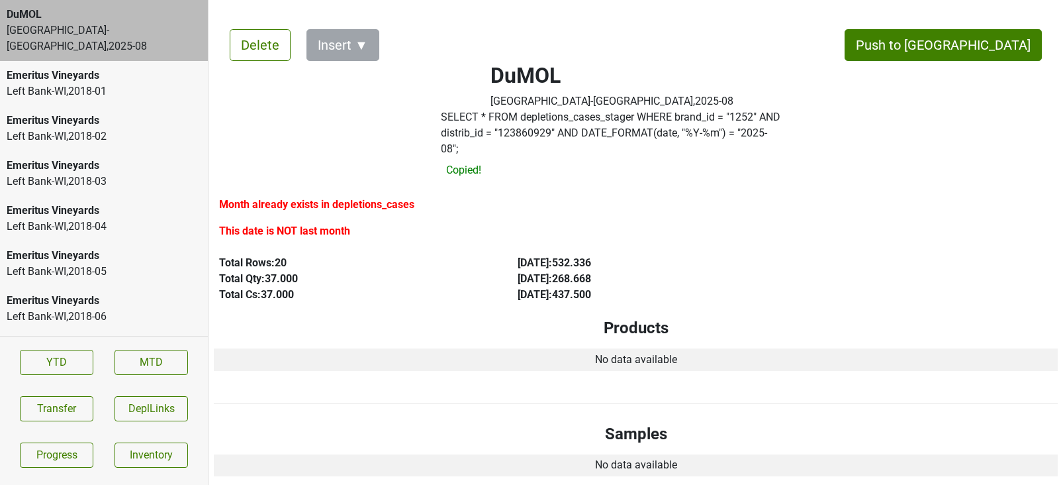
click at [491, 134] on label "SELECT * FROM depletions_cases_stager WHERE brand_id = " 1252 " AND distrib_id …" at bounding box center [612, 133] width 342 height 48
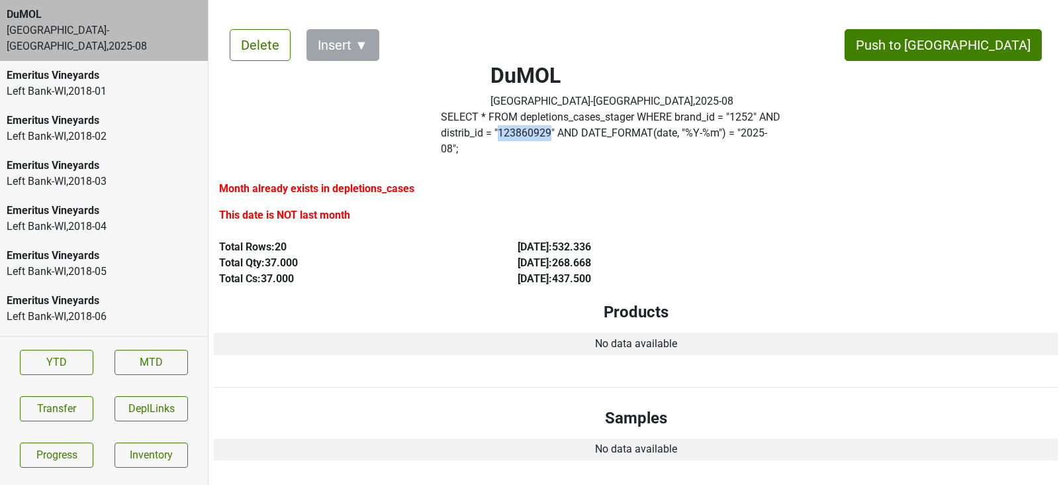
copy label "123860929"
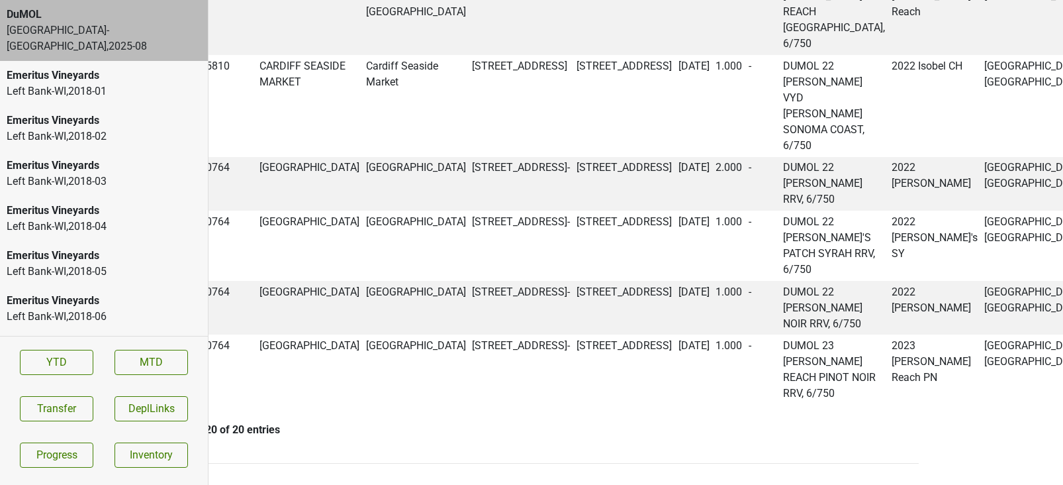
scroll to position [2243, 139]
copy td "46150"
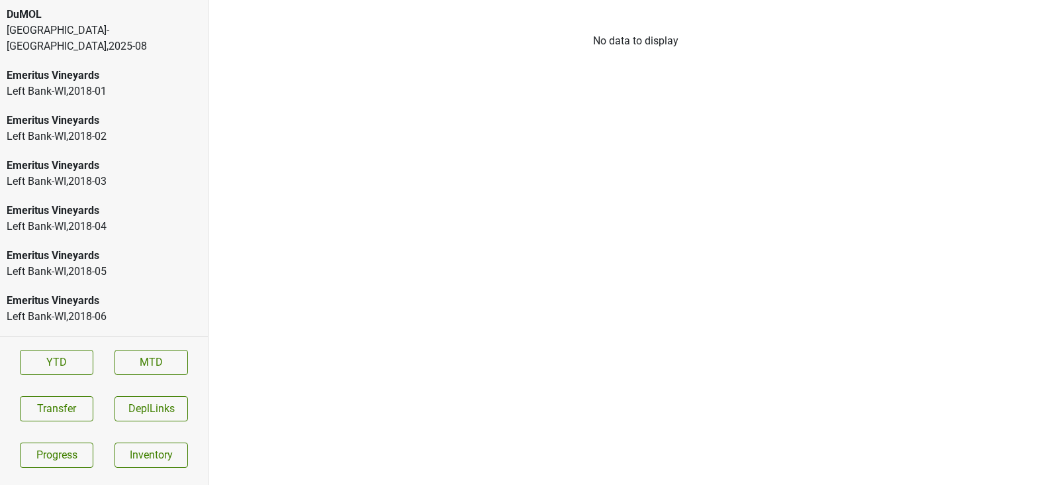
click at [131, 41] on div "DuMOL Monterey-[GEOGRAPHIC_DATA] , 2025 - 08" at bounding box center [104, 30] width 208 height 61
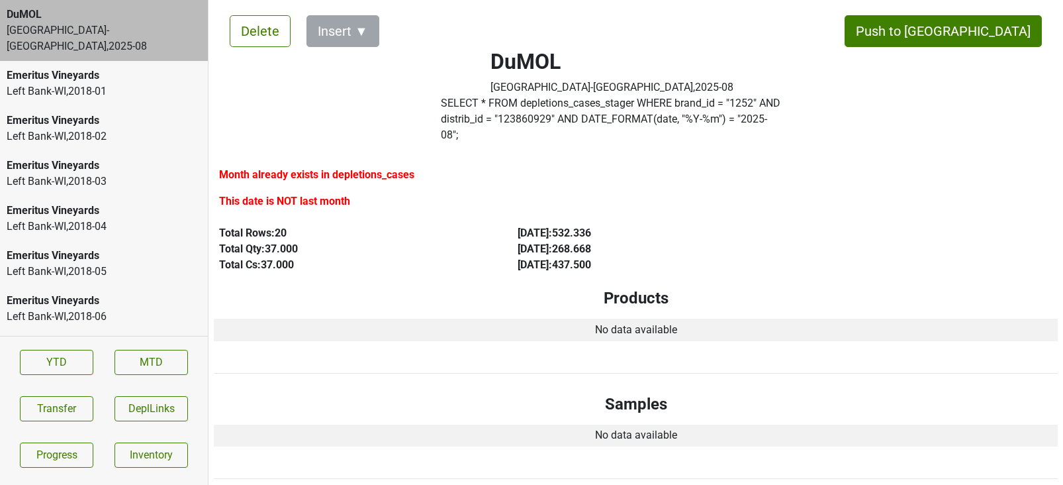
scroll to position [15, 3]
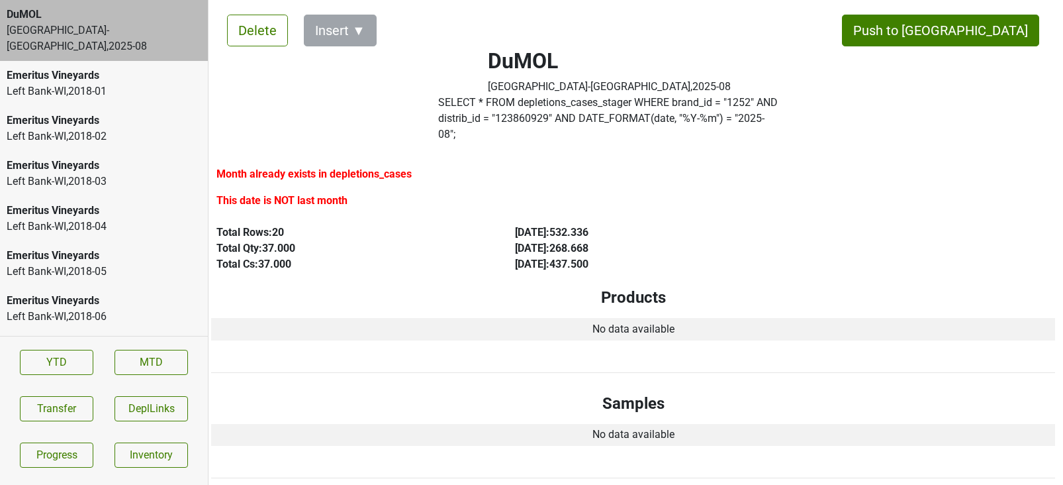
click at [717, 113] on label "SELECT * FROM depletions_cases_stager WHERE brand_id = " 1252 " AND distrib_id …" at bounding box center [609, 119] width 342 height 48
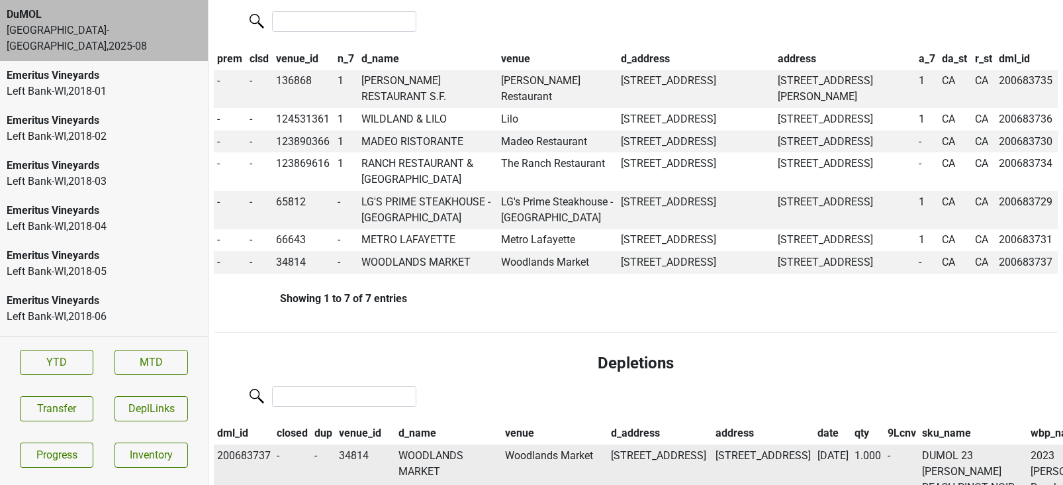
scroll to position [521, 0]
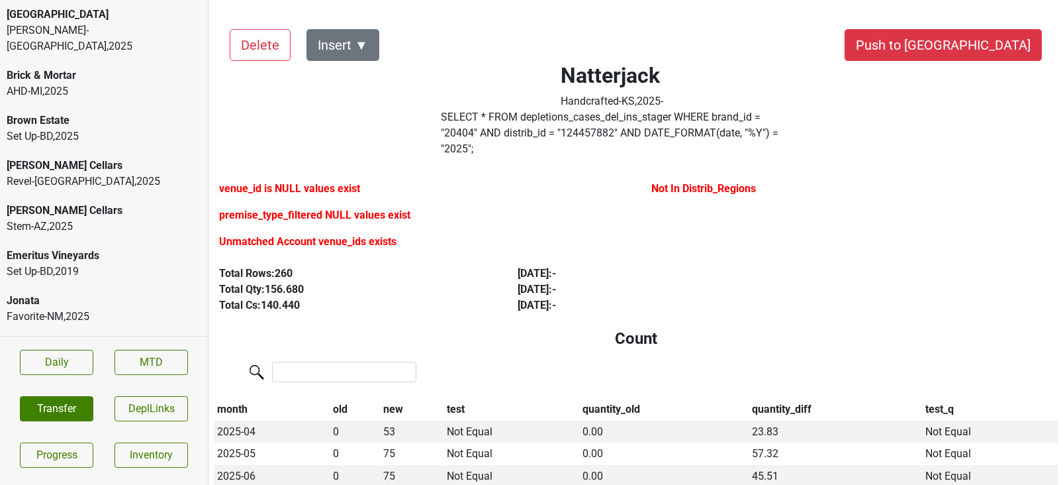
scroll to position [456, 0]
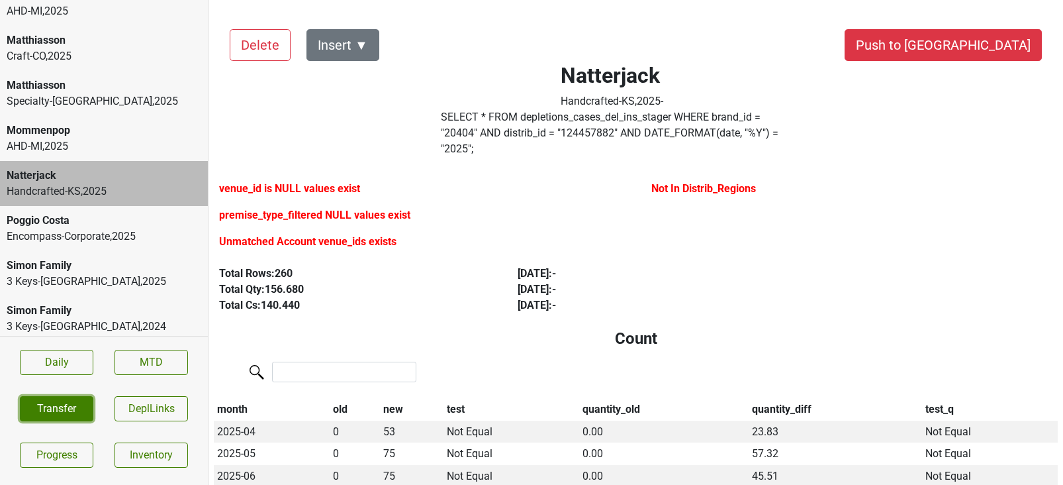
click at [65, 405] on button "Transfer" at bounding box center [57, 408] width 74 height 25
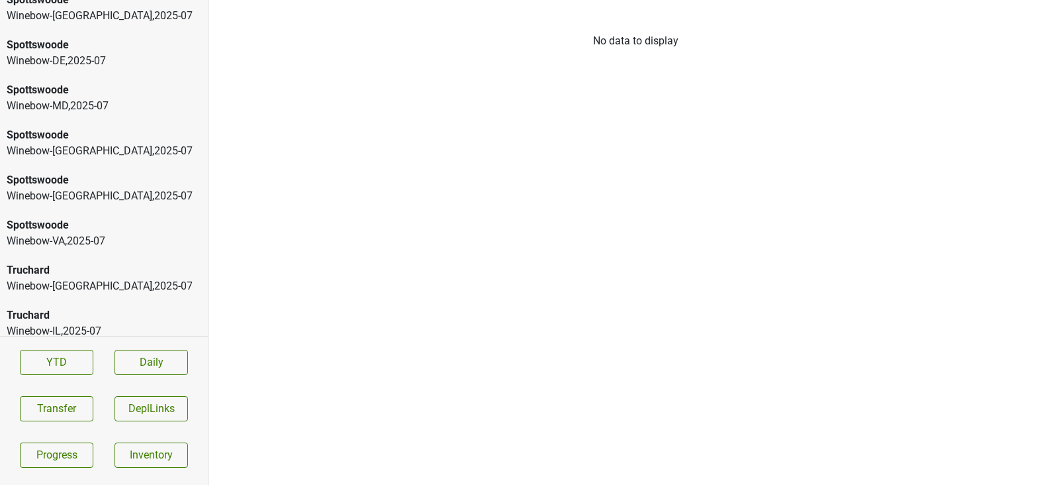
scroll to position [3086, 0]
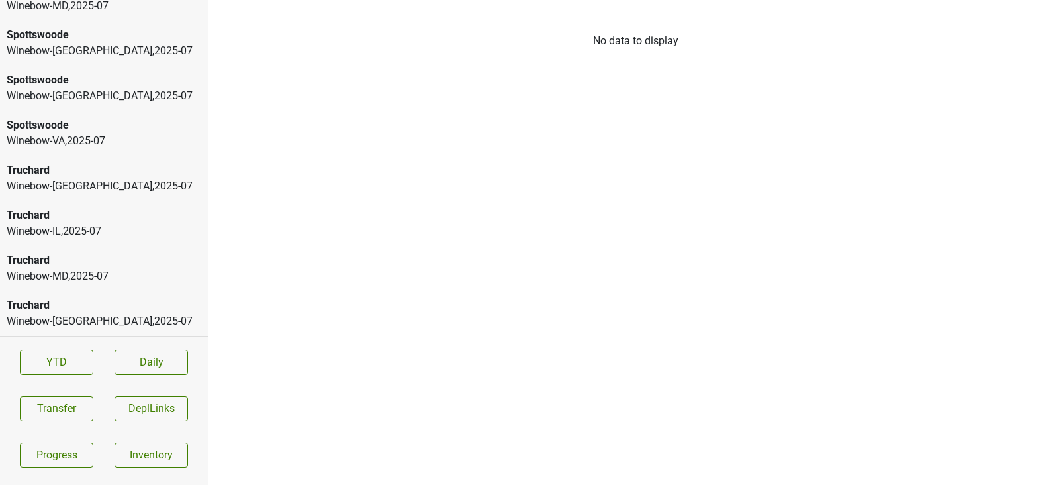
click at [42, 300] on div "Truchard" at bounding box center [104, 305] width 195 height 16
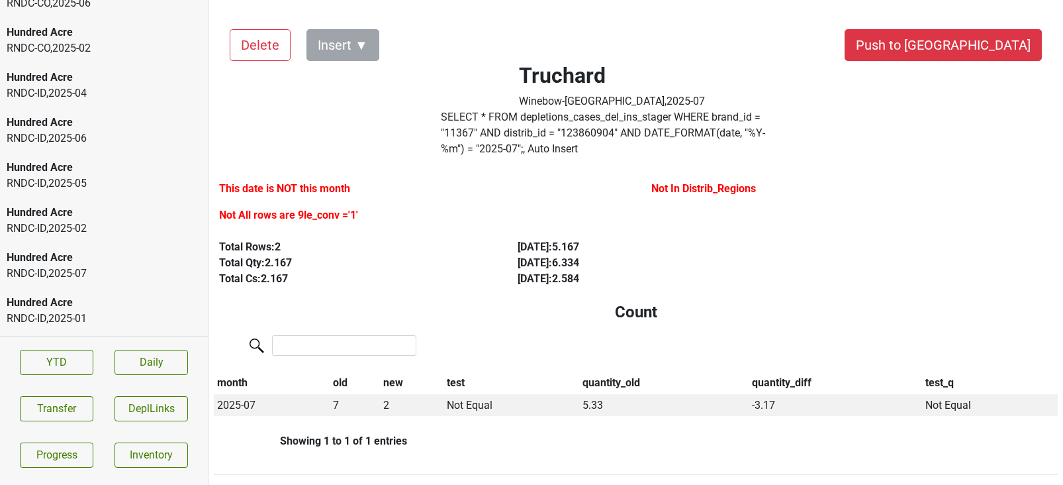
scroll to position [0, 0]
